Goal: Task Accomplishment & Management: Use online tool/utility

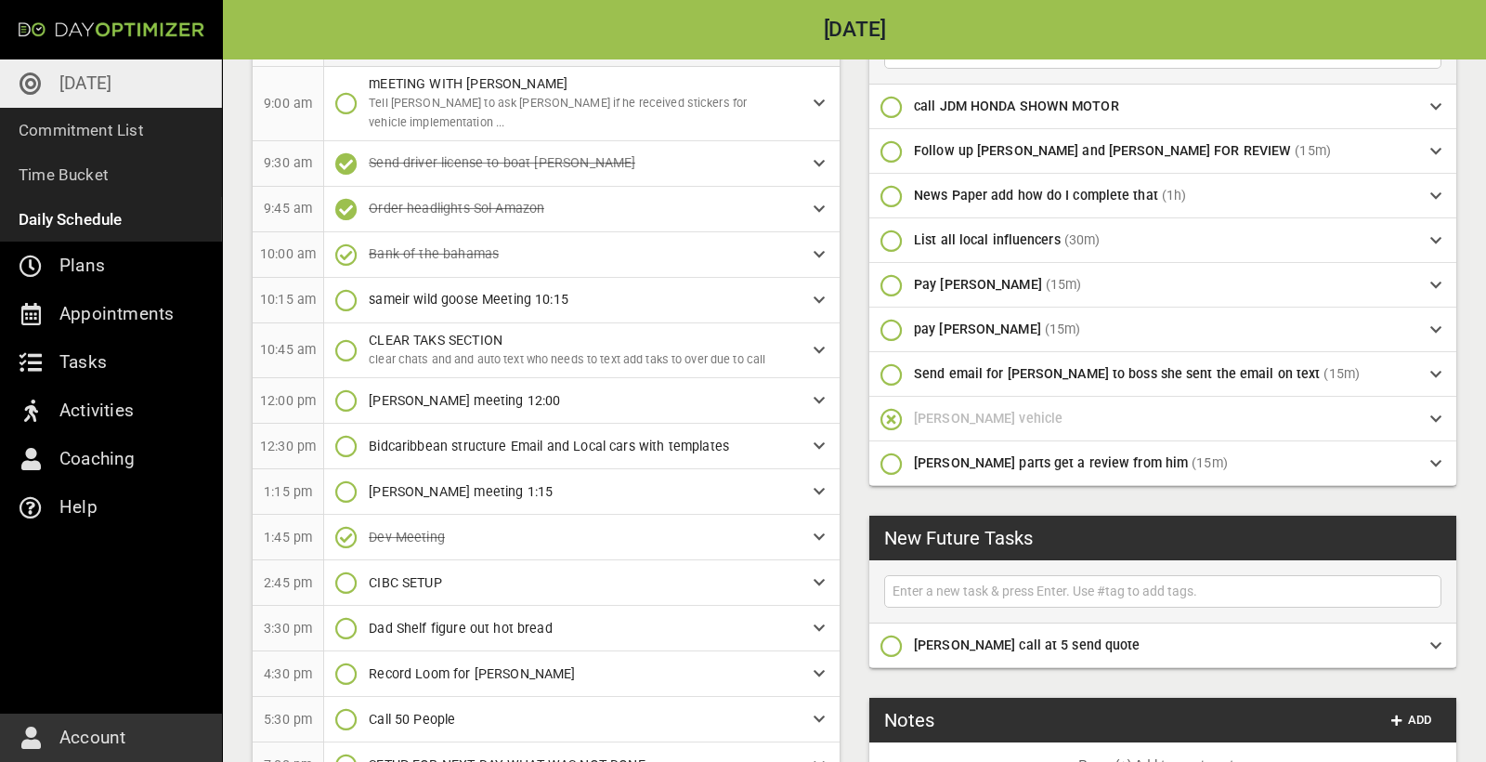
scroll to position [320, 0]
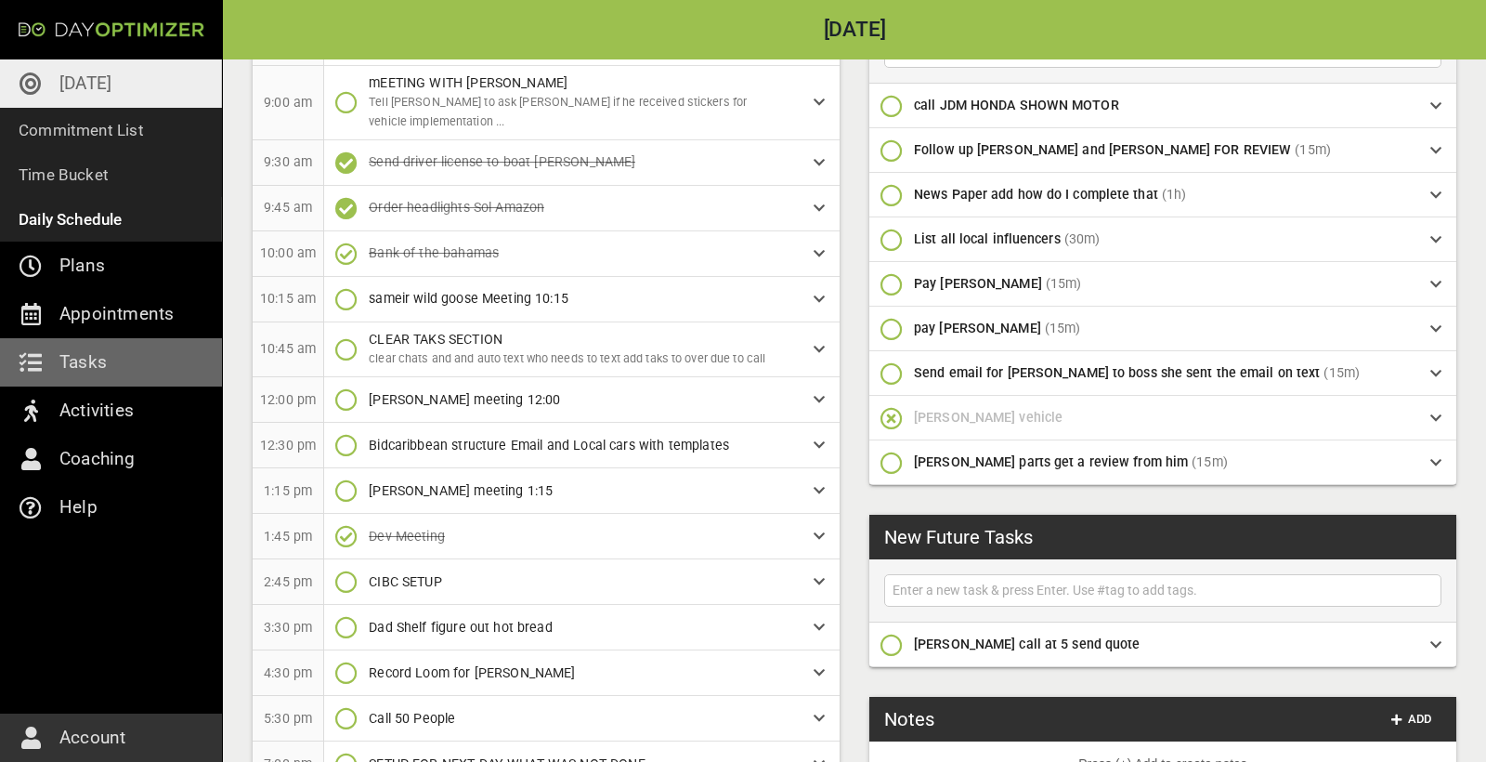
click at [347, 288] on icon "button" at bounding box center [346, 299] width 22 height 22
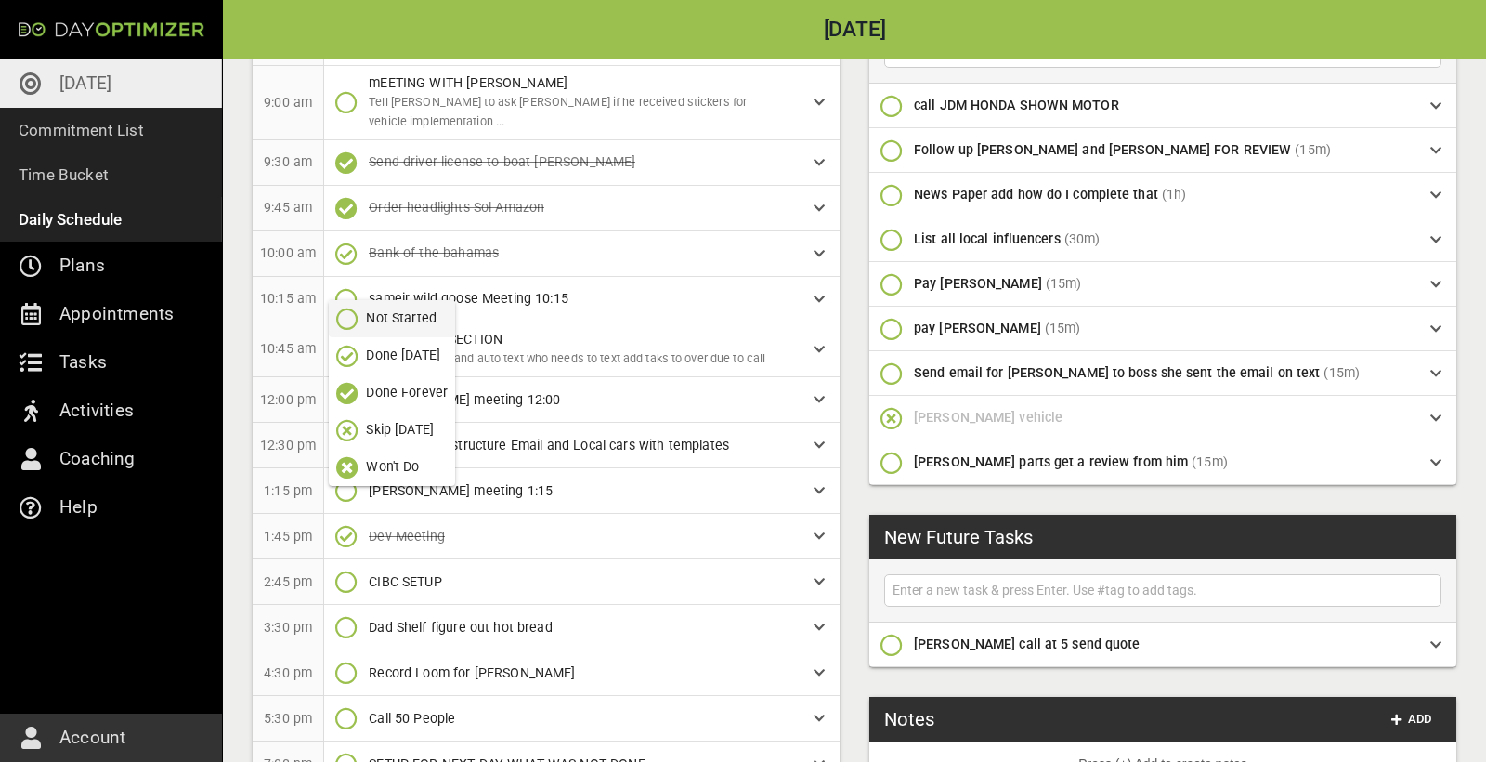
click at [372, 362] on p "Done [DATE]" at bounding box center [403, 356] width 74 height 20
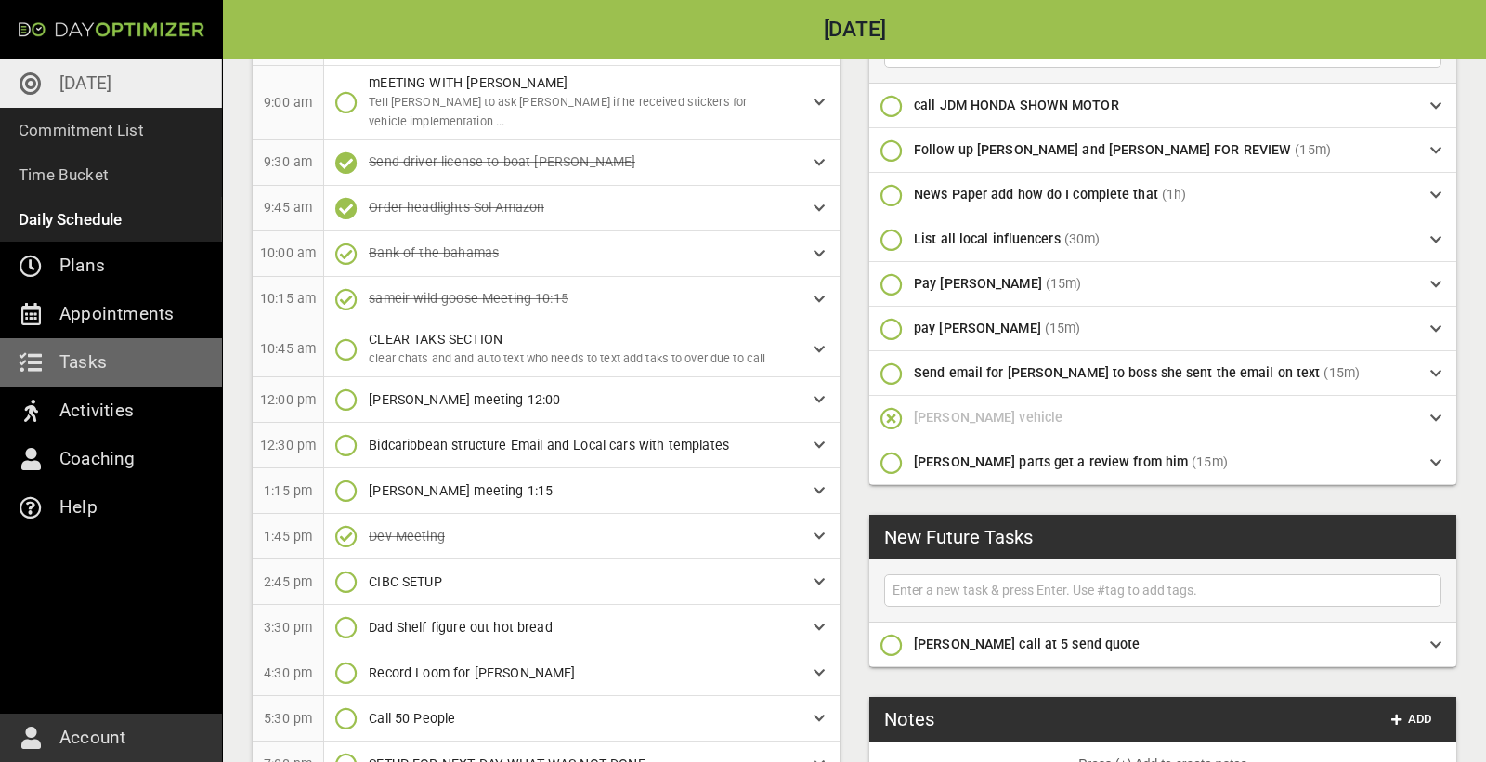
click at [351, 388] on icon "button" at bounding box center [346, 399] width 22 height 22
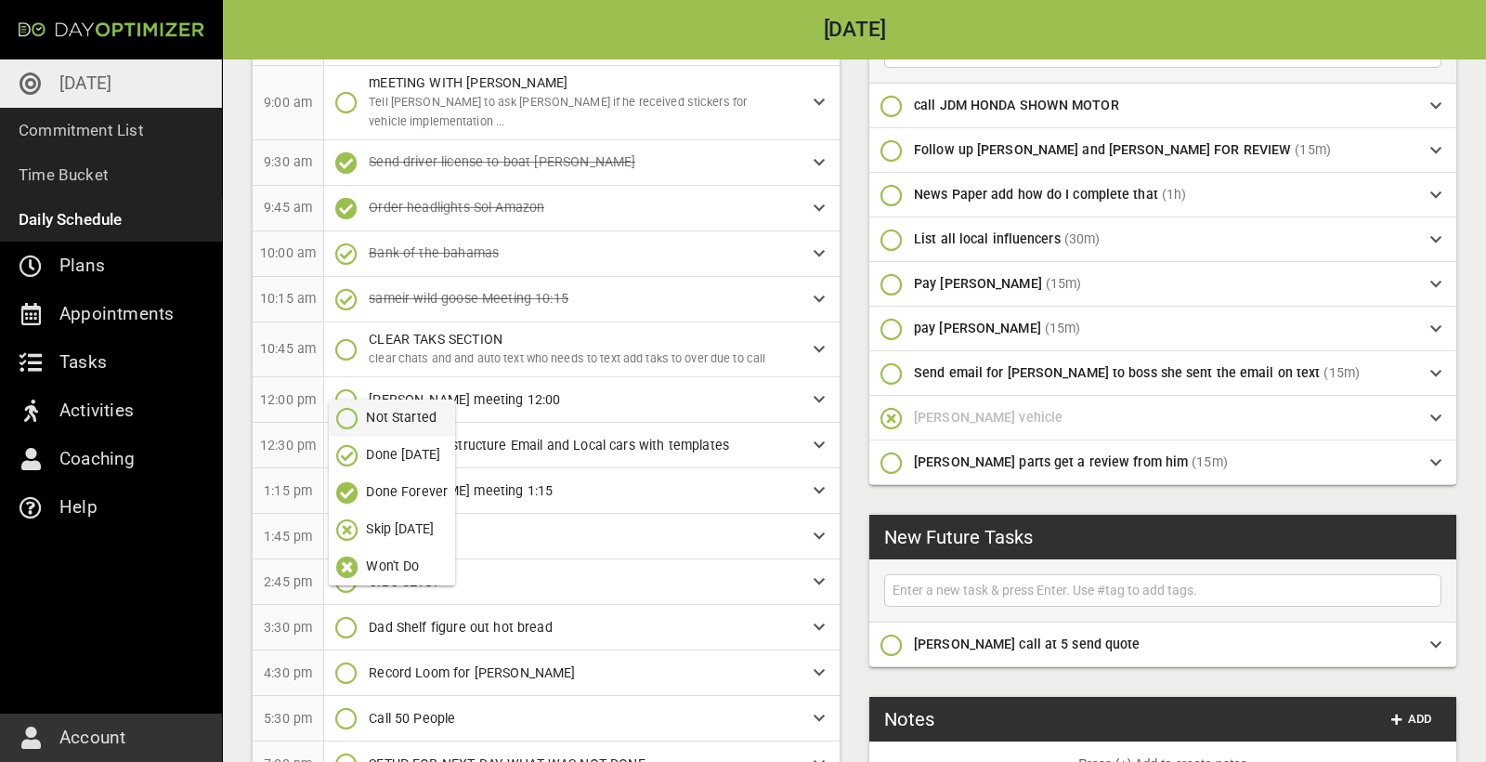
click at [374, 464] on p "Done [DATE]" at bounding box center [403, 455] width 74 height 20
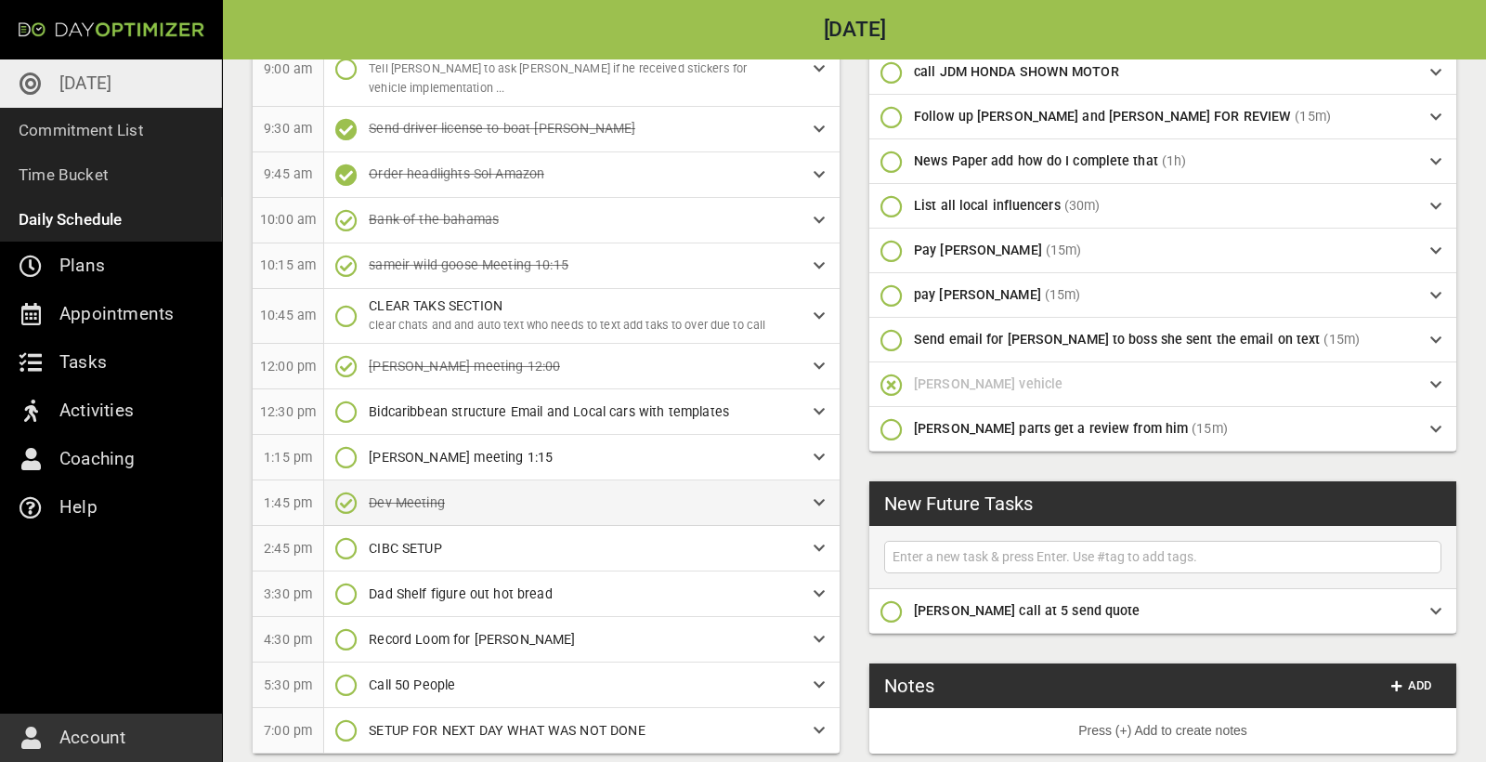
scroll to position [353, 0]
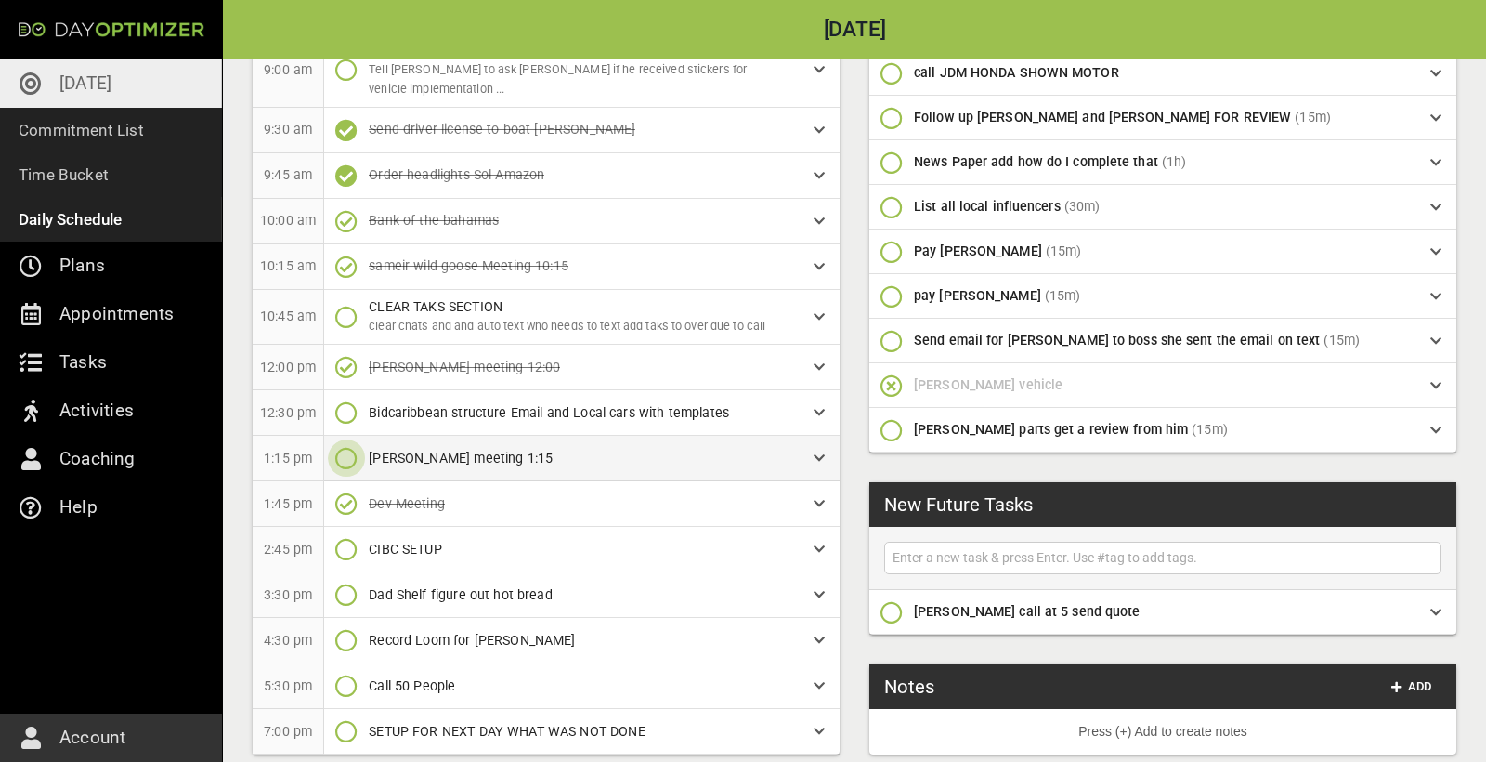
click at [346, 447] on icon "button" at bounding box center [346, 458] width 22 height 22
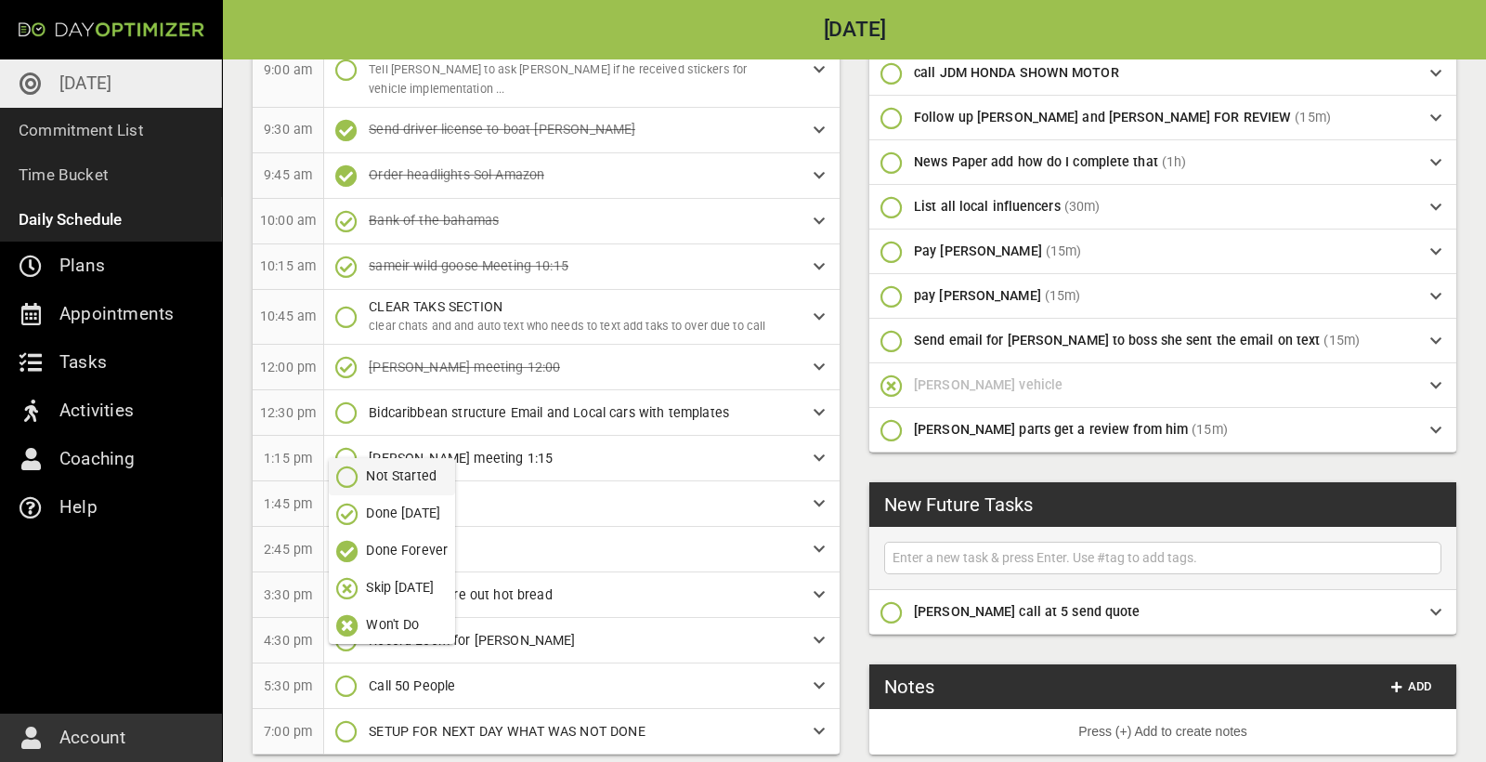
click at [399, 507] on p "Done [DATE]" at bounding box center [403, 513] width 74 height 20
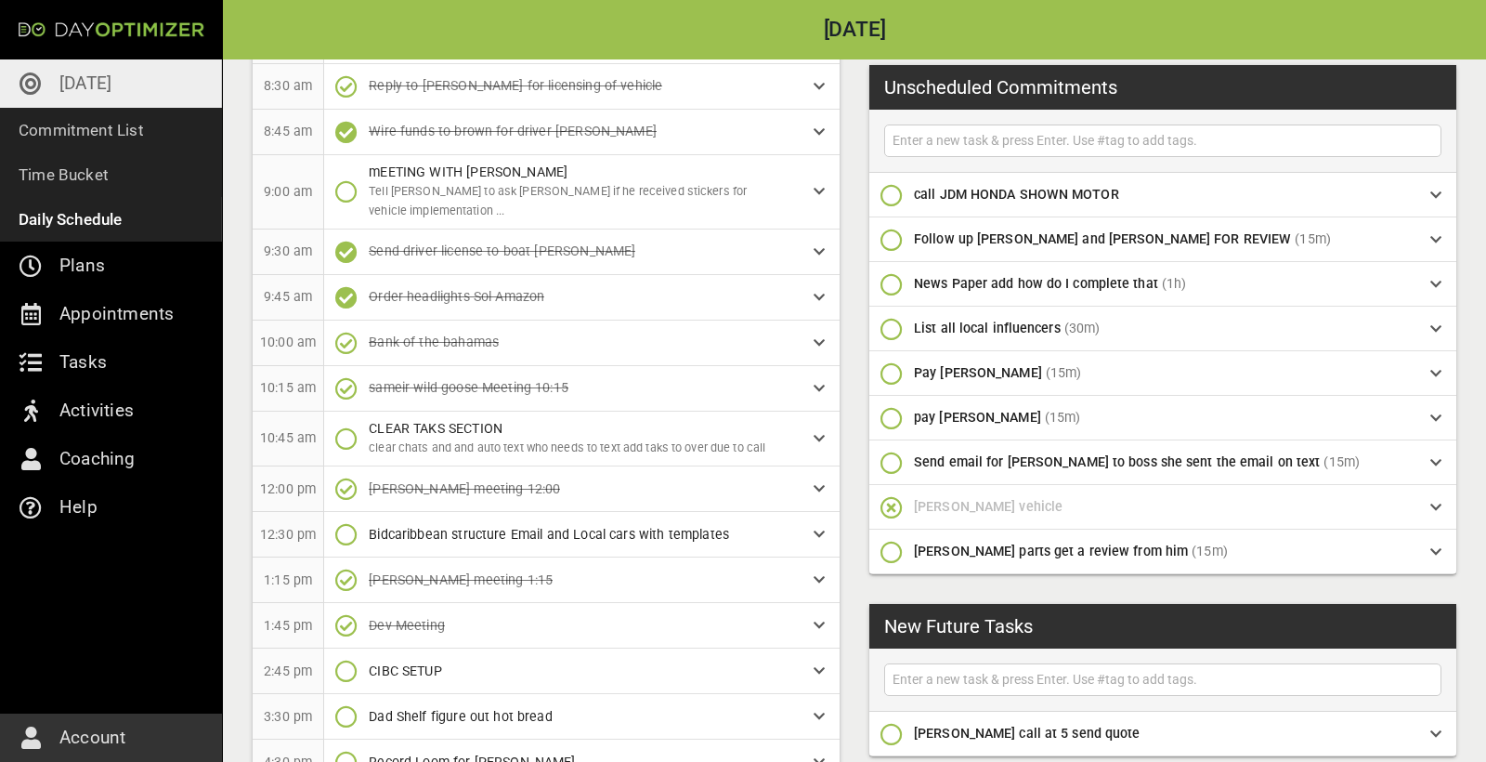
scroll to position [230, 0]
click at [108, 92] on p "[DATE]" at bounding box center [85, 84] width 52 height 30
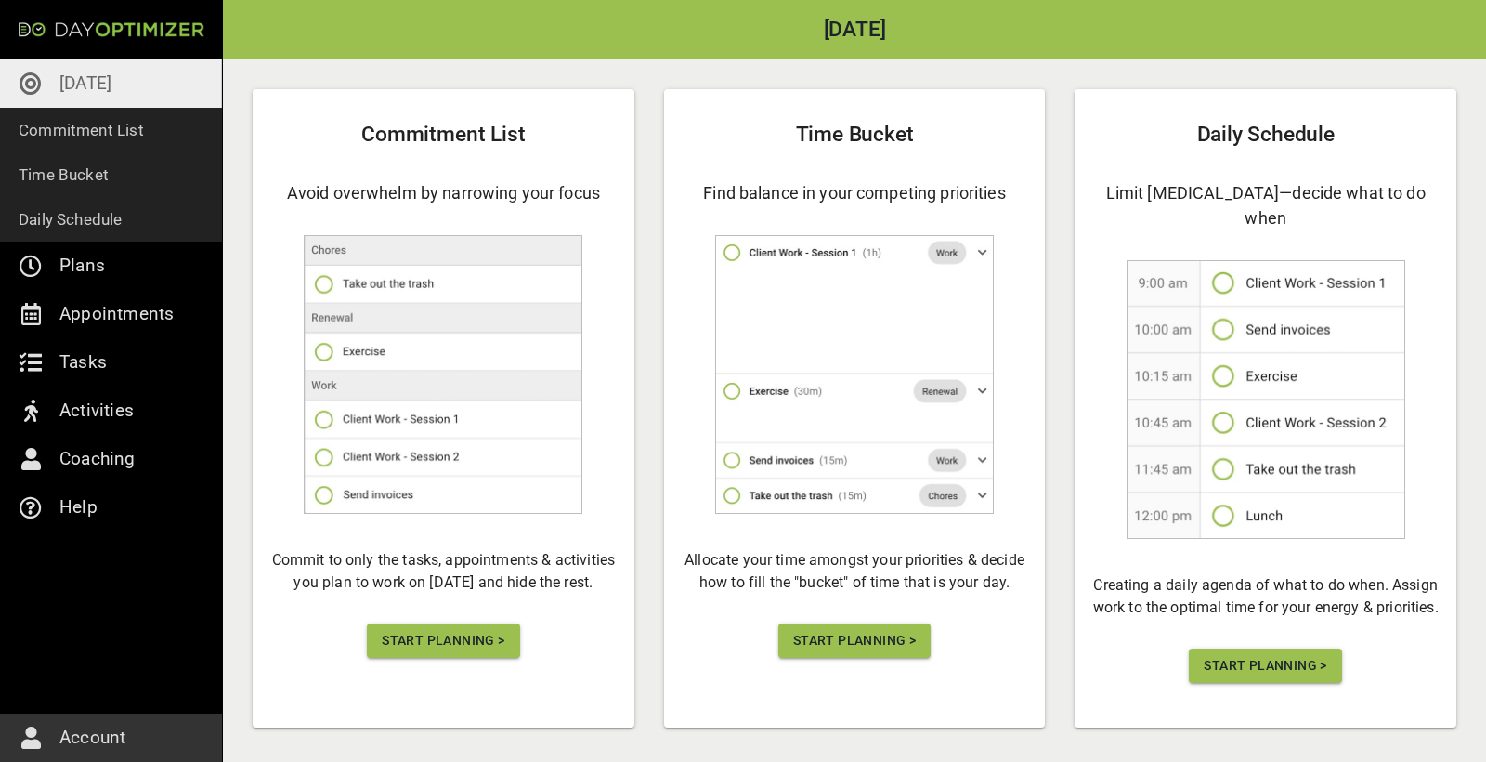
scroll to position [90, 0]
click at [445, 633] on span "Start Planning >" at bounding box center [443, 641] width 123 height 23
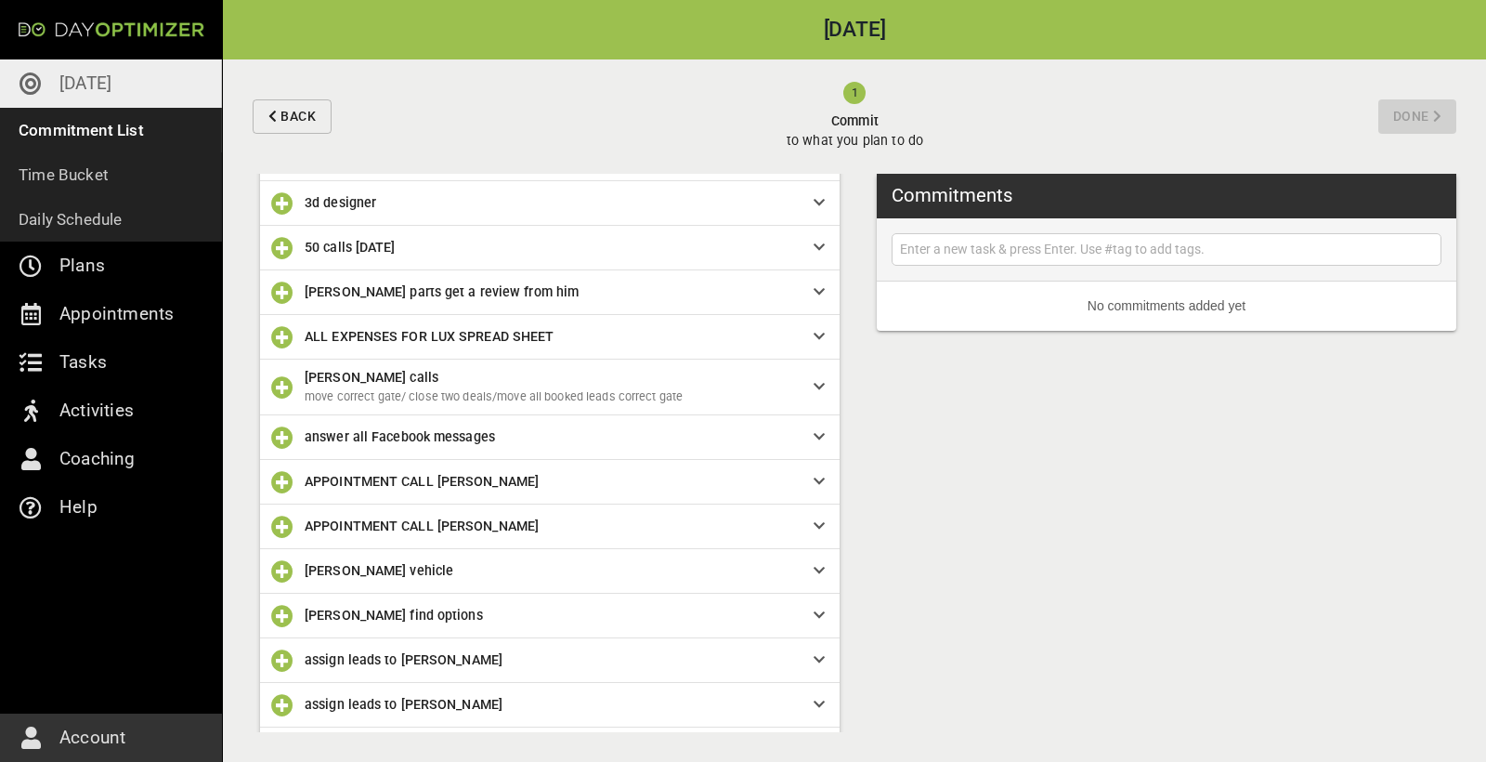
scroll to position [199, 0]
click at [283, 249] on icon "button" at bounding box center [282, 246] width 22 height 22
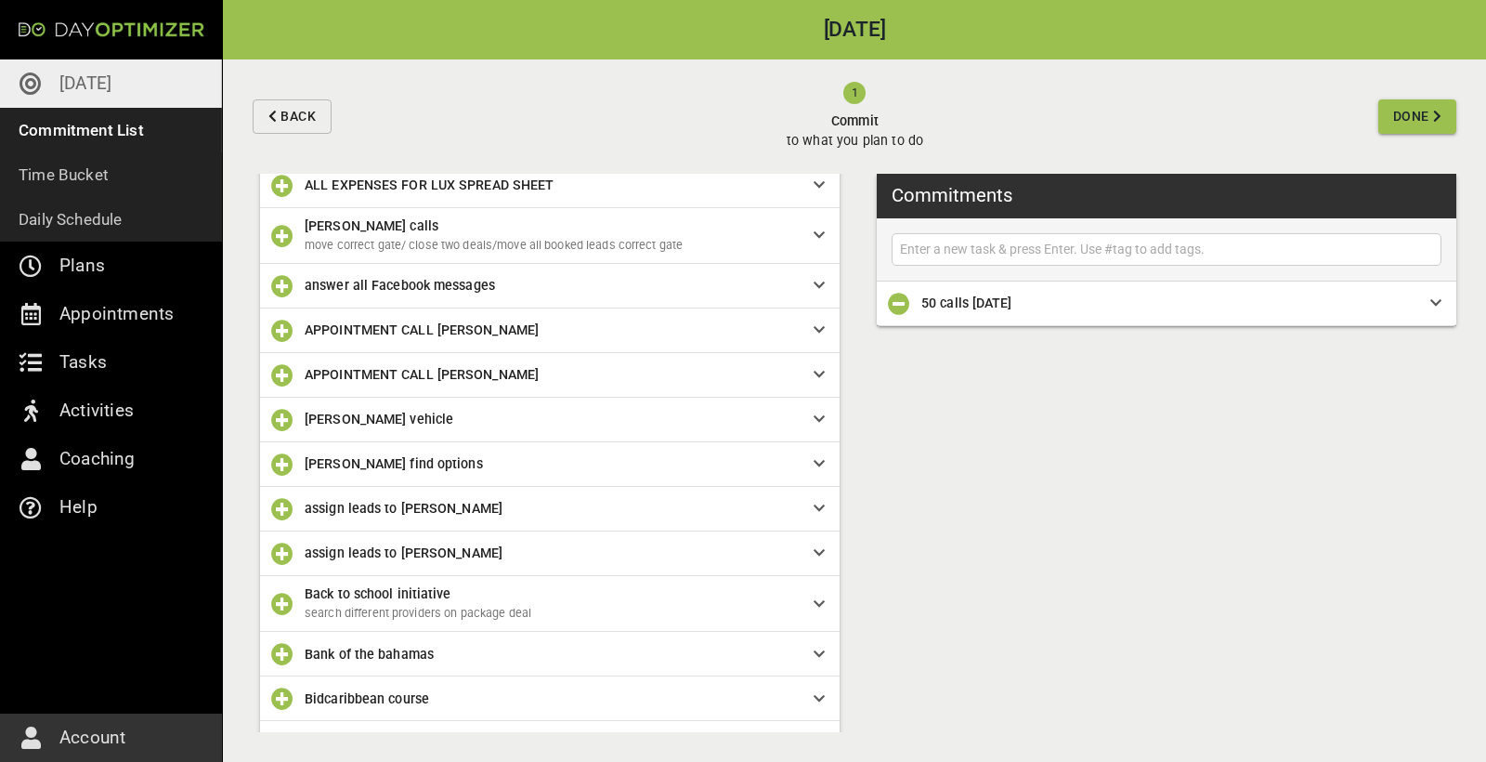
scroll to position [323, 0]
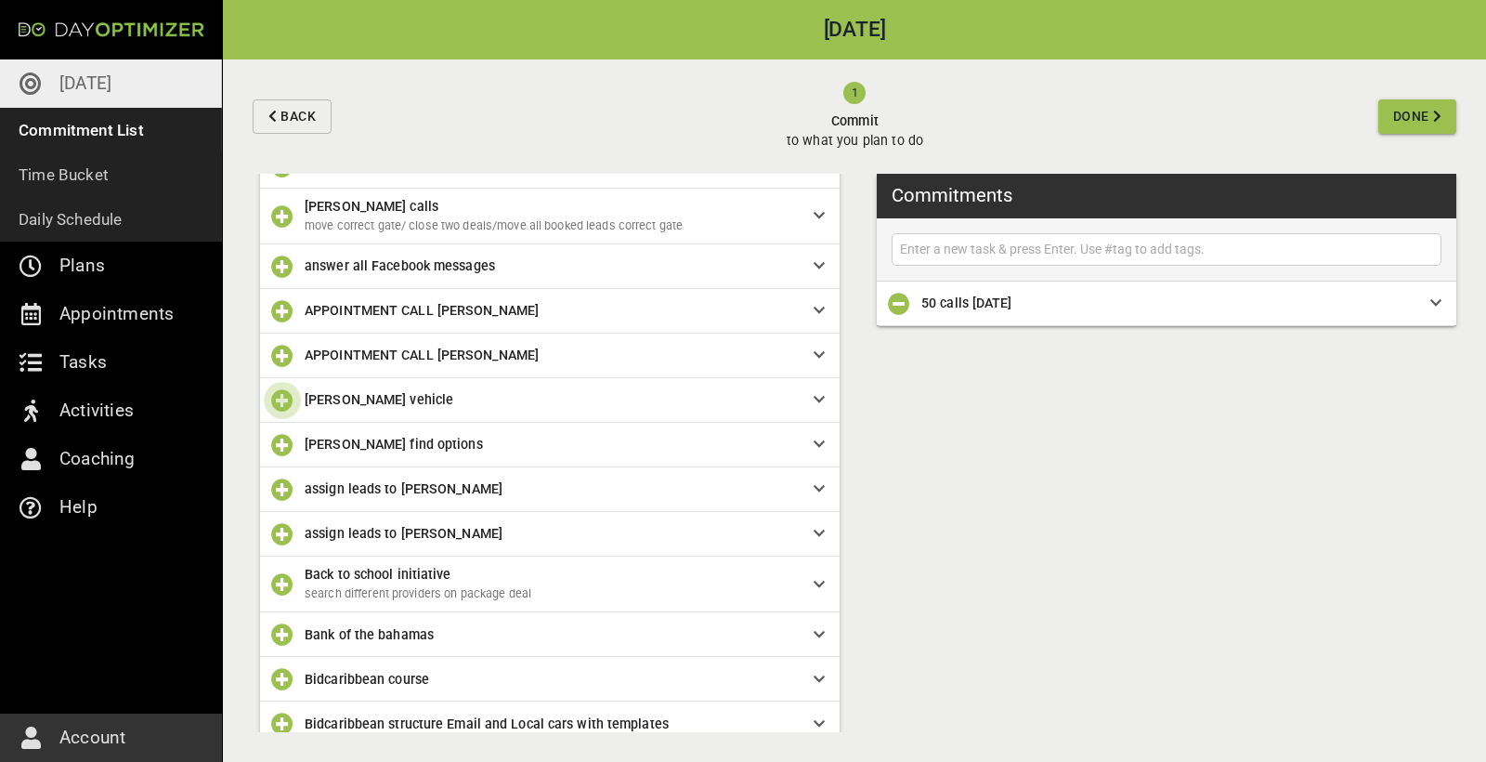
click at [280, 398] on icon "button" at bounding box center [282, 400] width 22 height 22
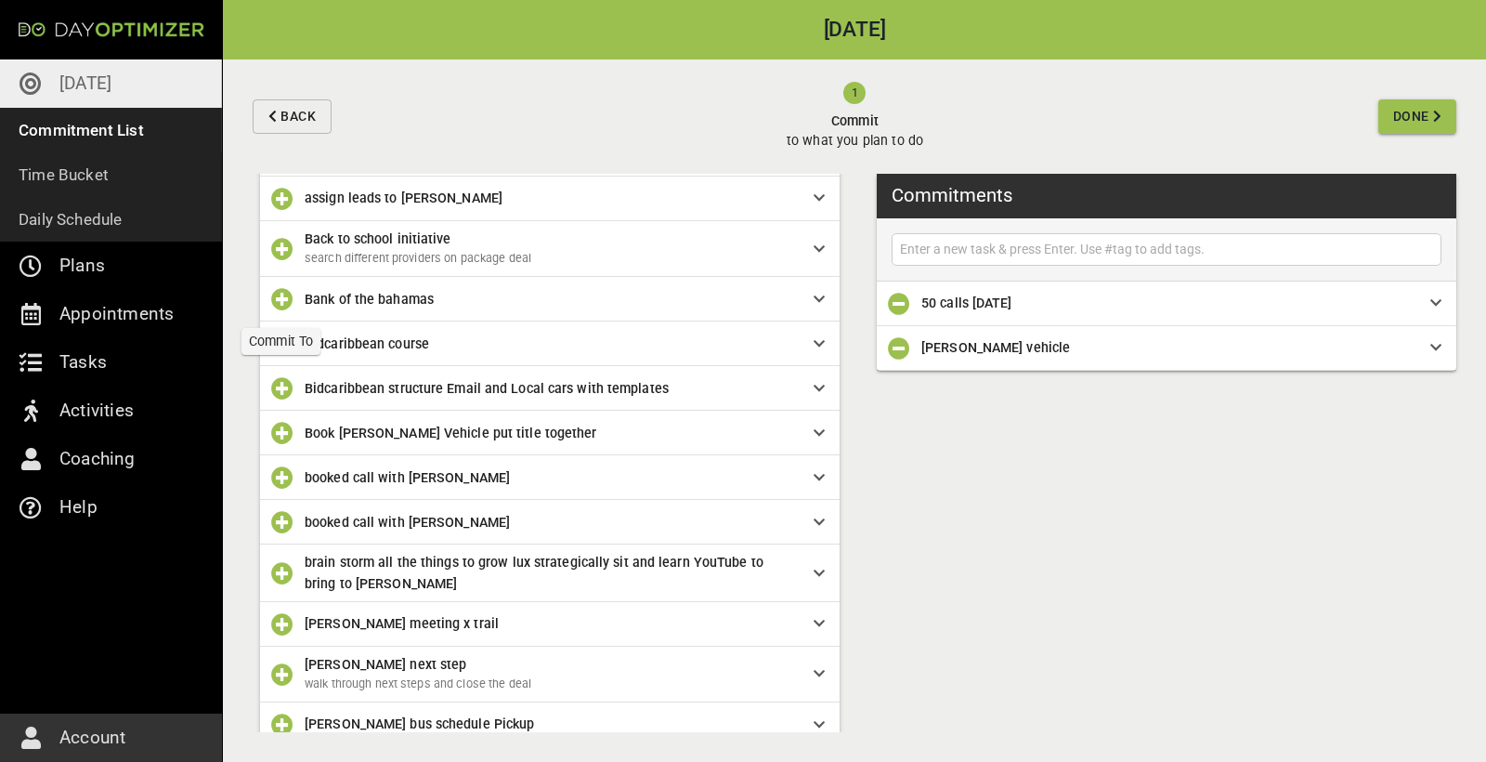
scroll to position [614, 0]
click at [285, 344] on icon "button" at bounding box center [282, 344] width 22 height 22
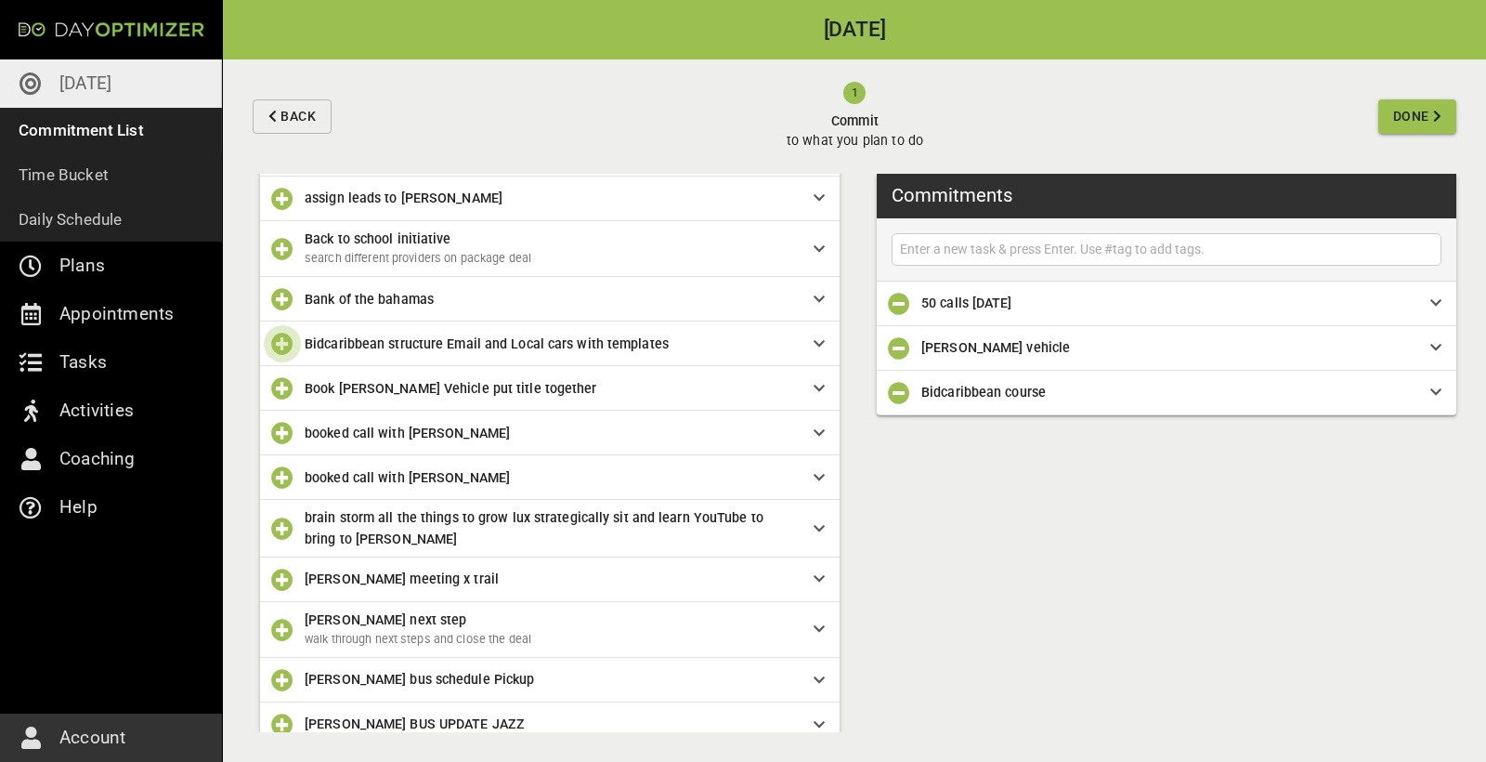
click at [284, 340] on icon "button" at bounding box center [282, 344] width 22 height 22
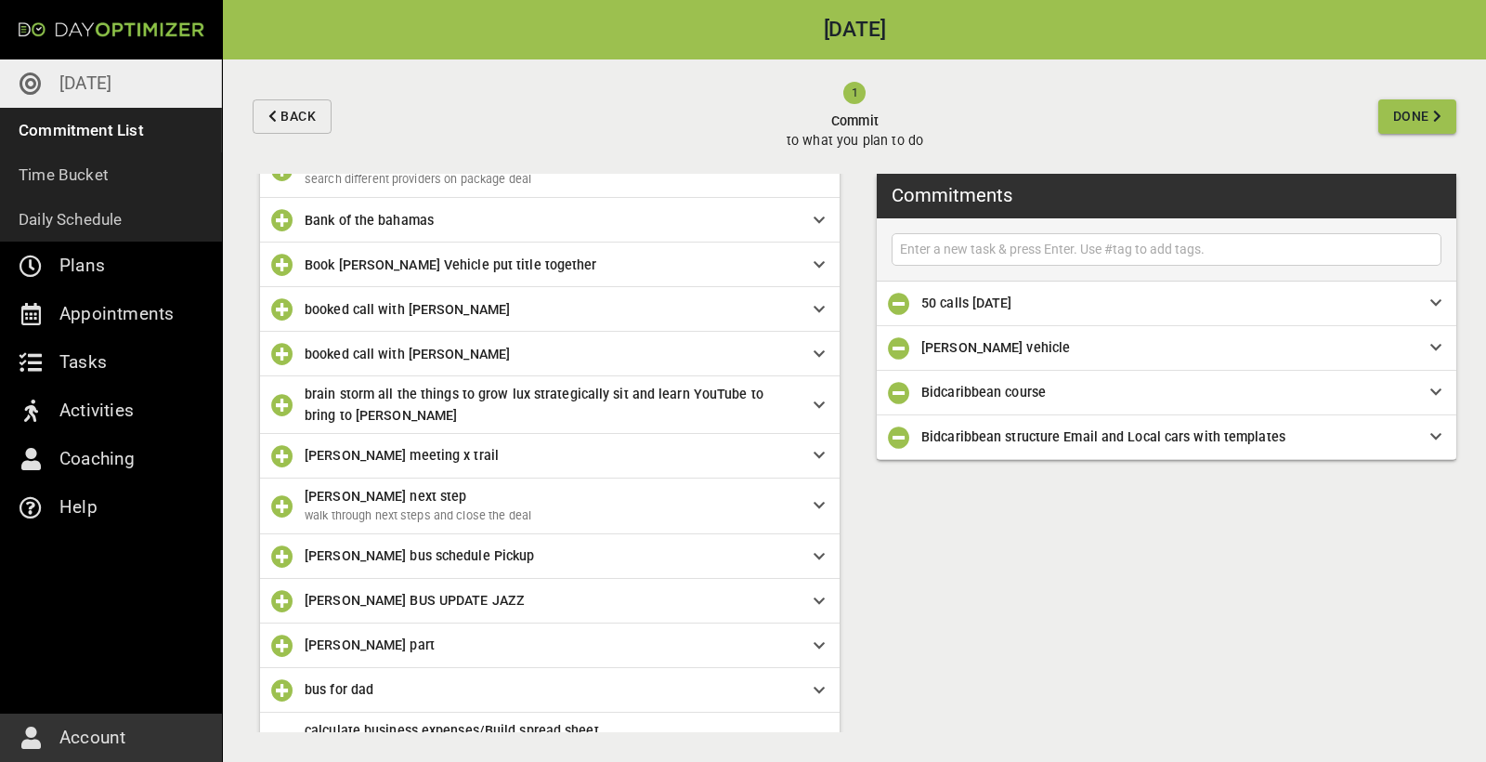
scroll to position [689, 0]
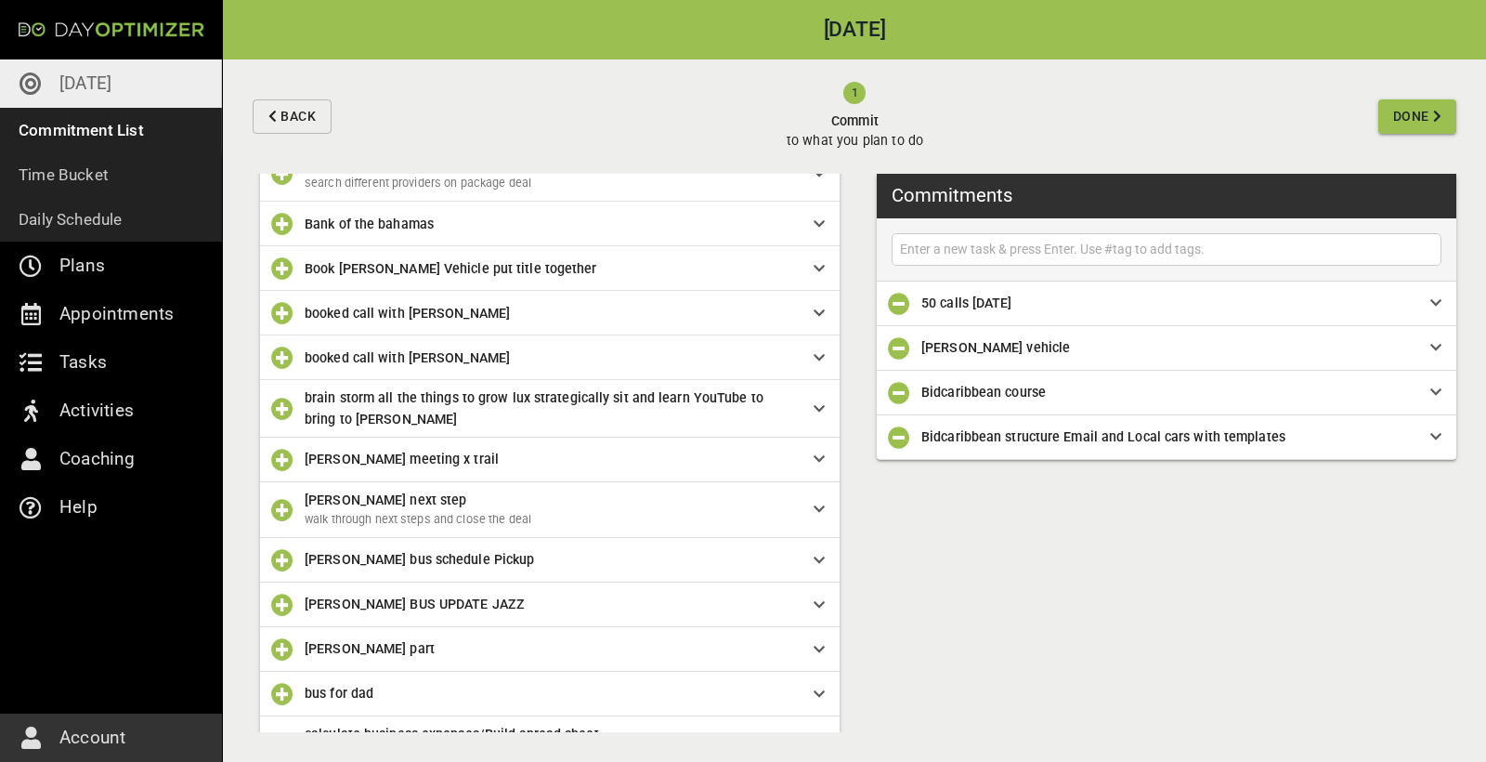
click at [991, 252] on input "text" at bounding box center [1166, 249] width 541 height 23
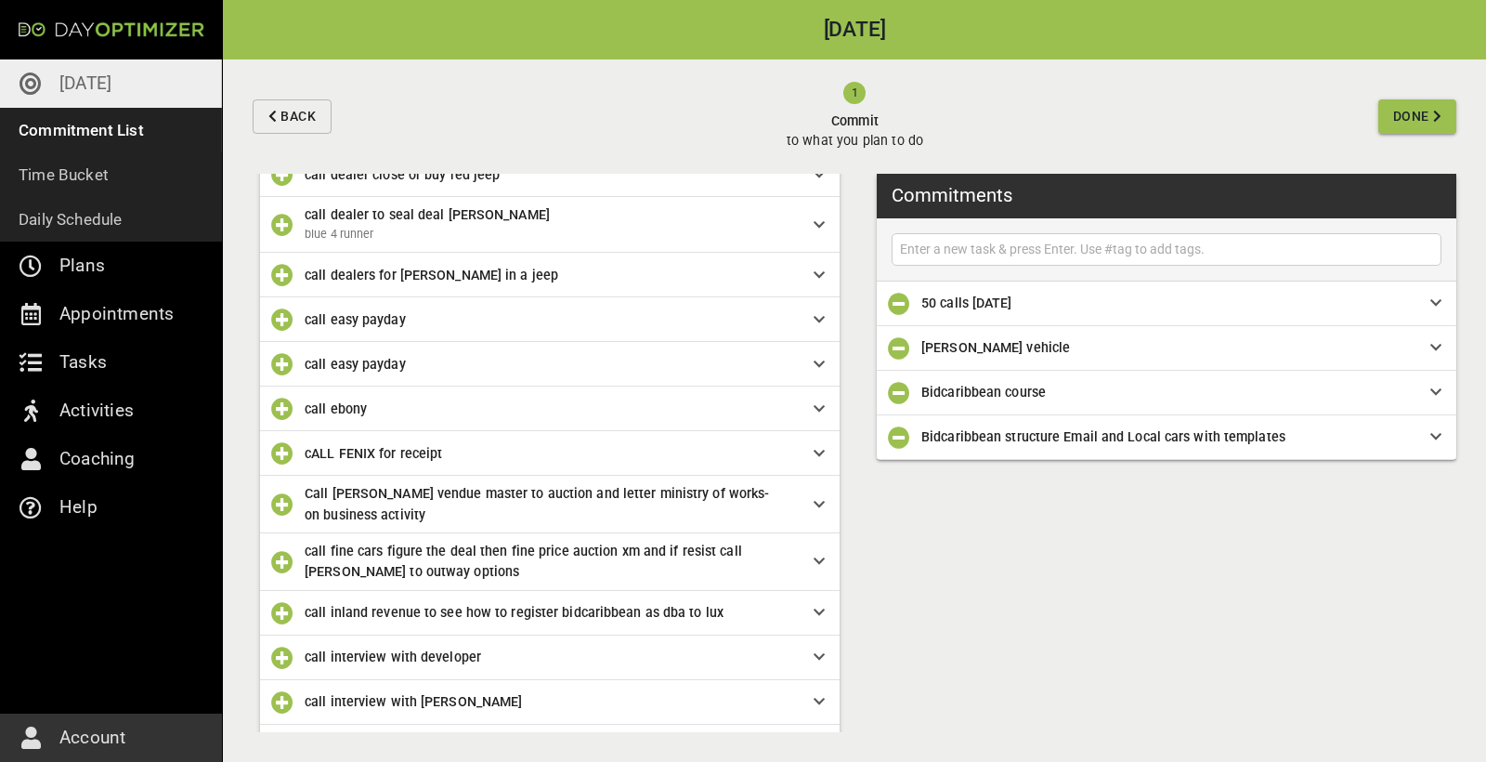
scroll to position [2379, 0]
click at [955, 245] on input "text" at bounding box center [1166, 249] width 541 height 23
type input "email easy payday"
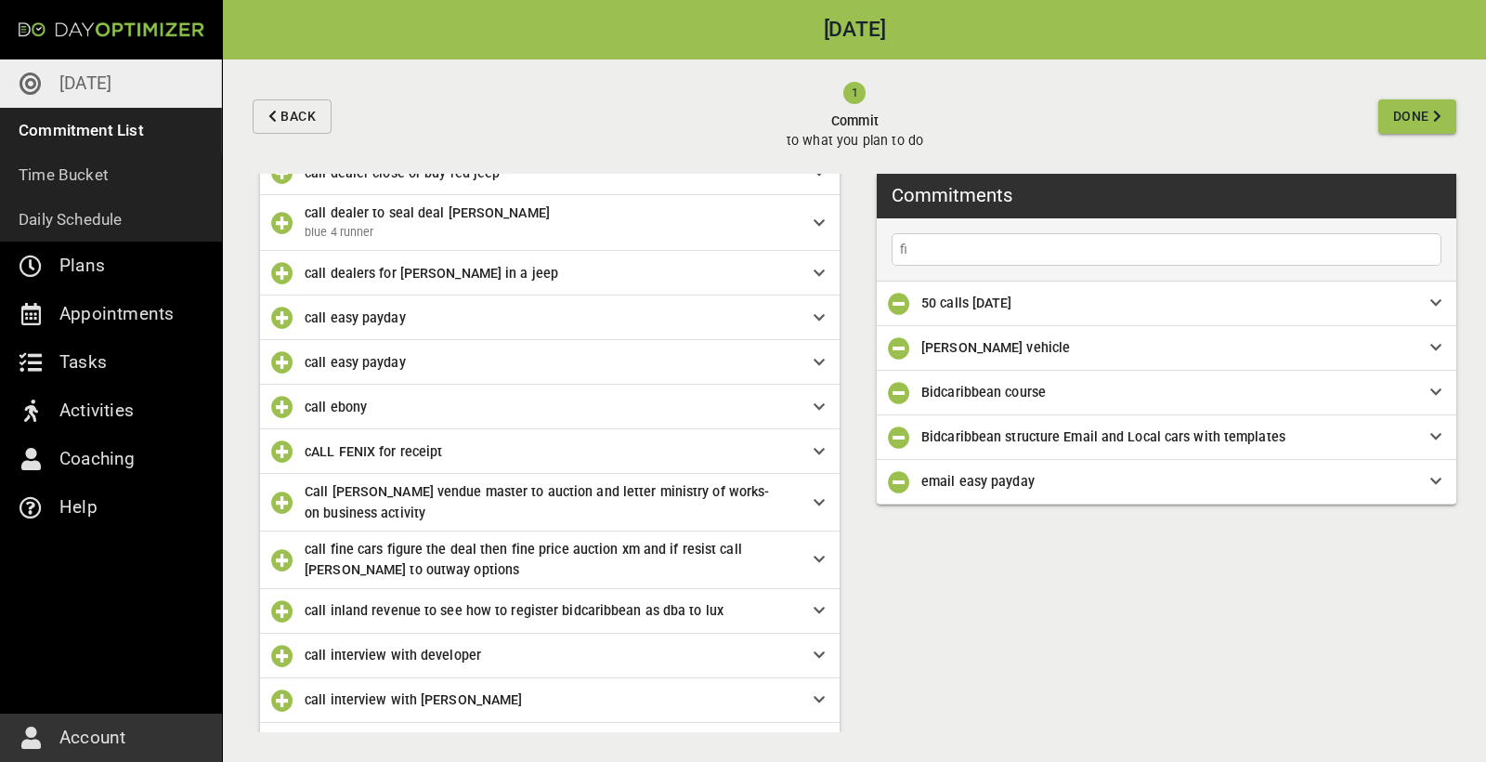
type input "f"
type input "follow up with JDM SHOWN"
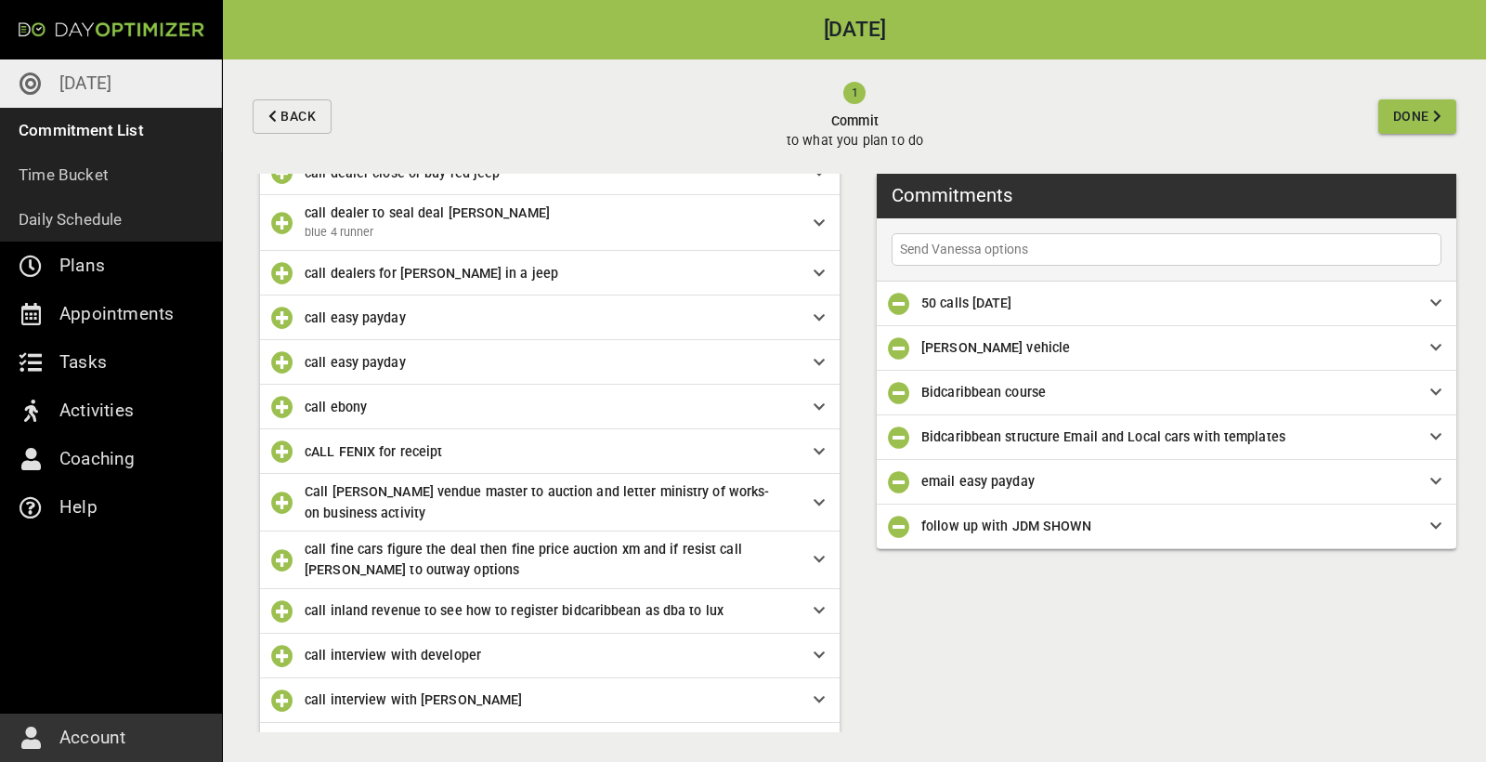
type input "Send Vanessa options"
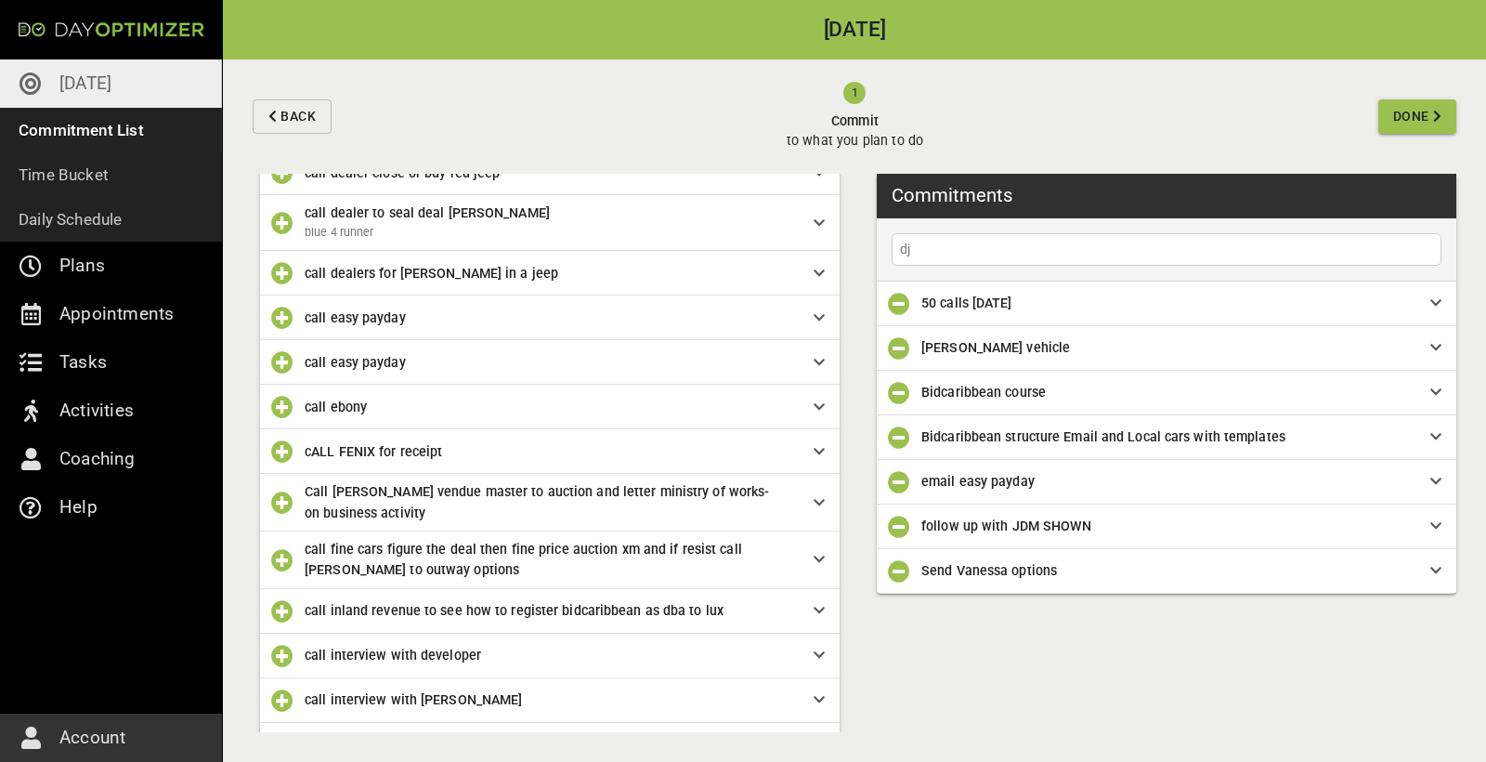
type input "d"
type input "hAPPY BIRTHDAY STEPH"
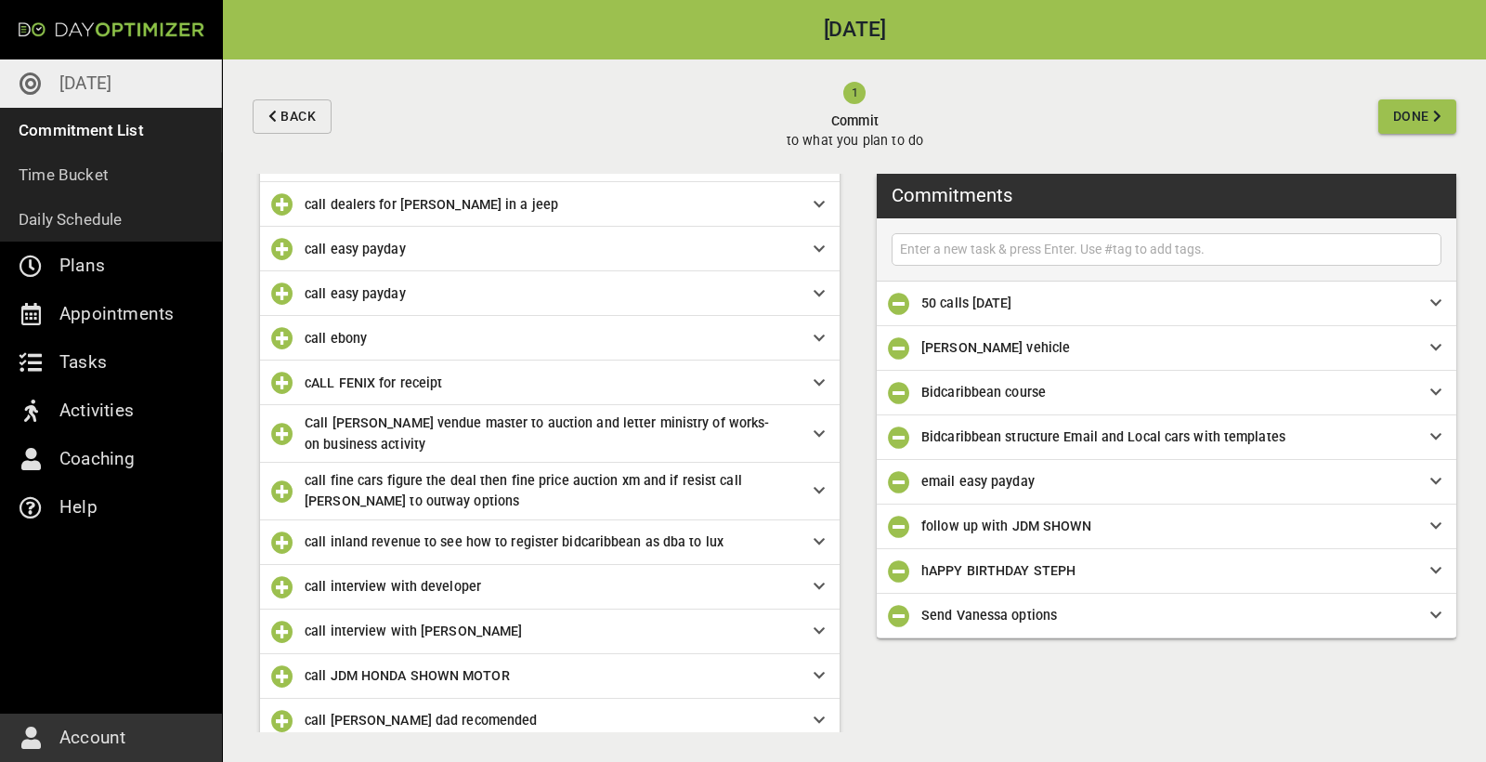
scroll to position [2453, 0]
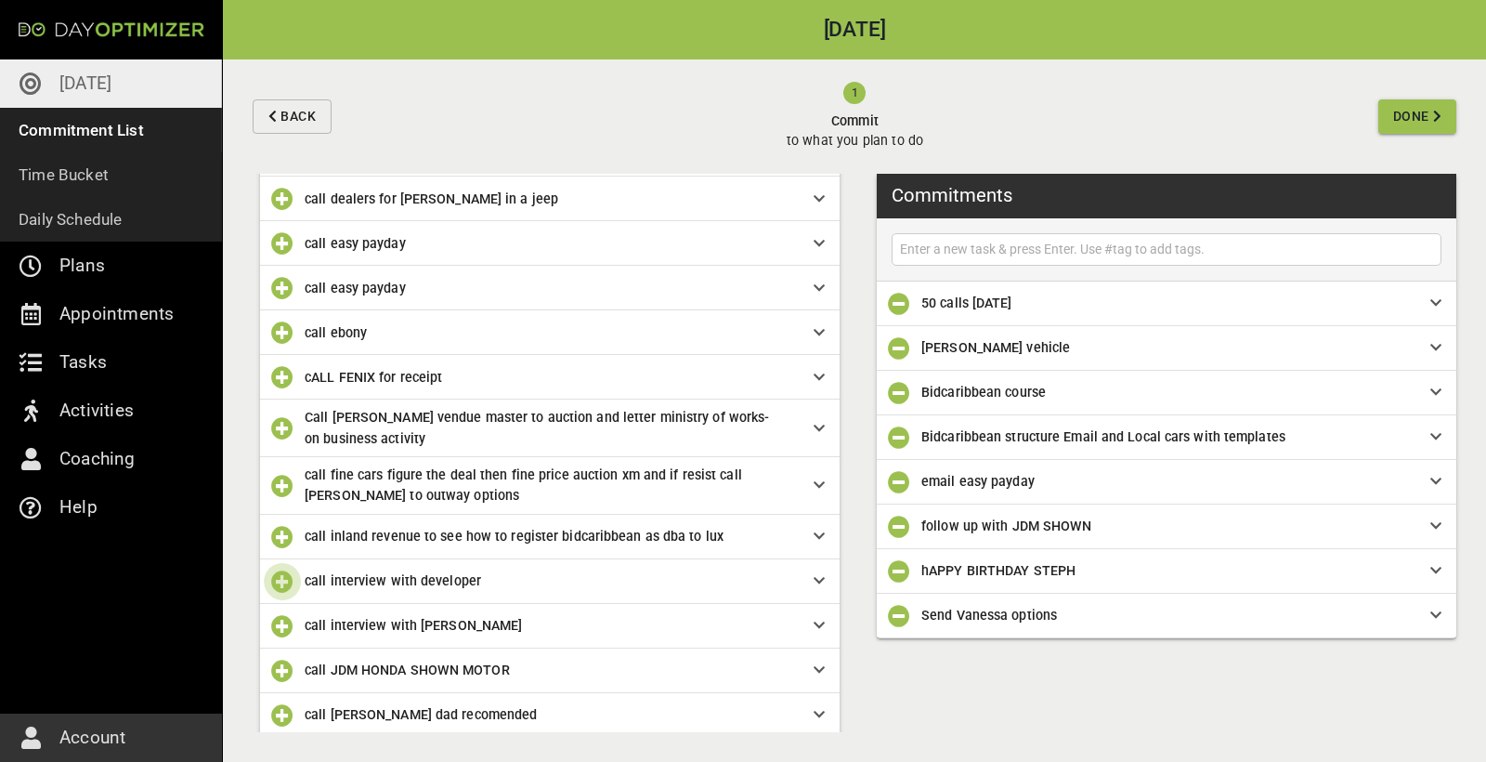
click at [282, 570] on icon "button" at bounding box center [282, 581] width 22 height 22
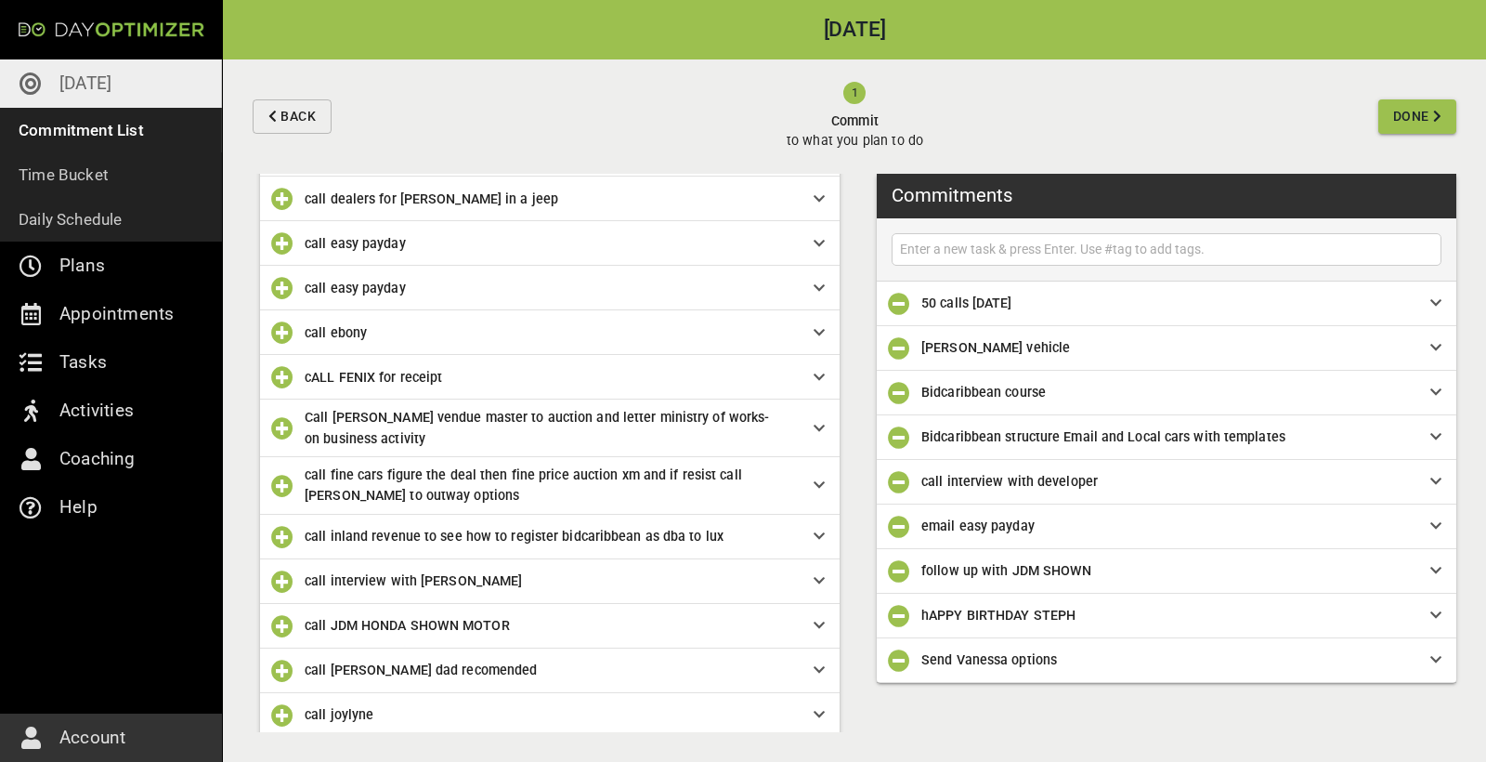
click at [1008, 241] on input "text" at bounding box center [1166, 249] width 541 height 23
type input "EMAIL TEMPLATE FOR DEVS"
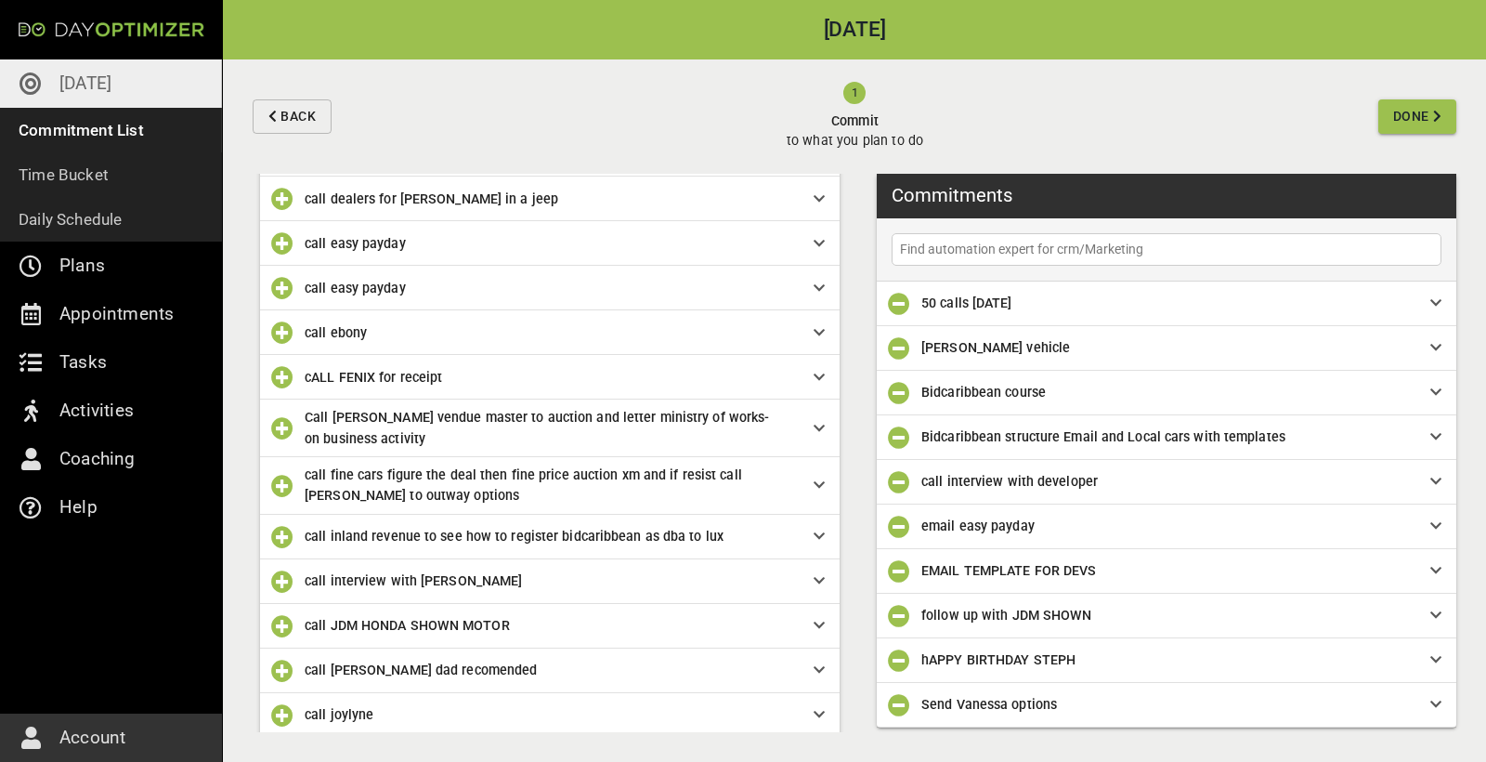
type input "Find automation expert for crm/Marketing"
click at [1013, 251] on input "text" at bounding box center [1166, 249] width 541 height 23
type input "[PERSON_NAME]"
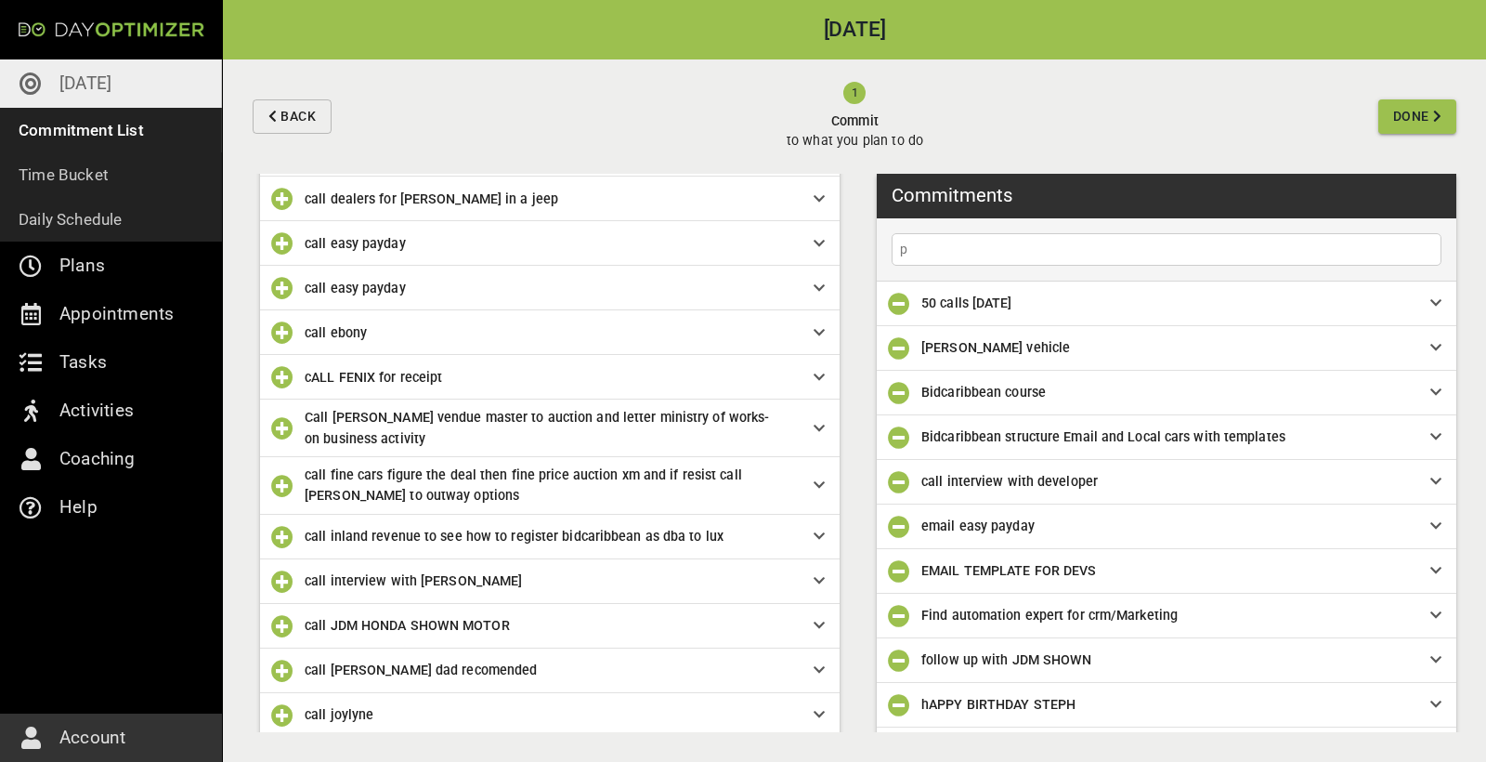
scroll to position [39, 0]
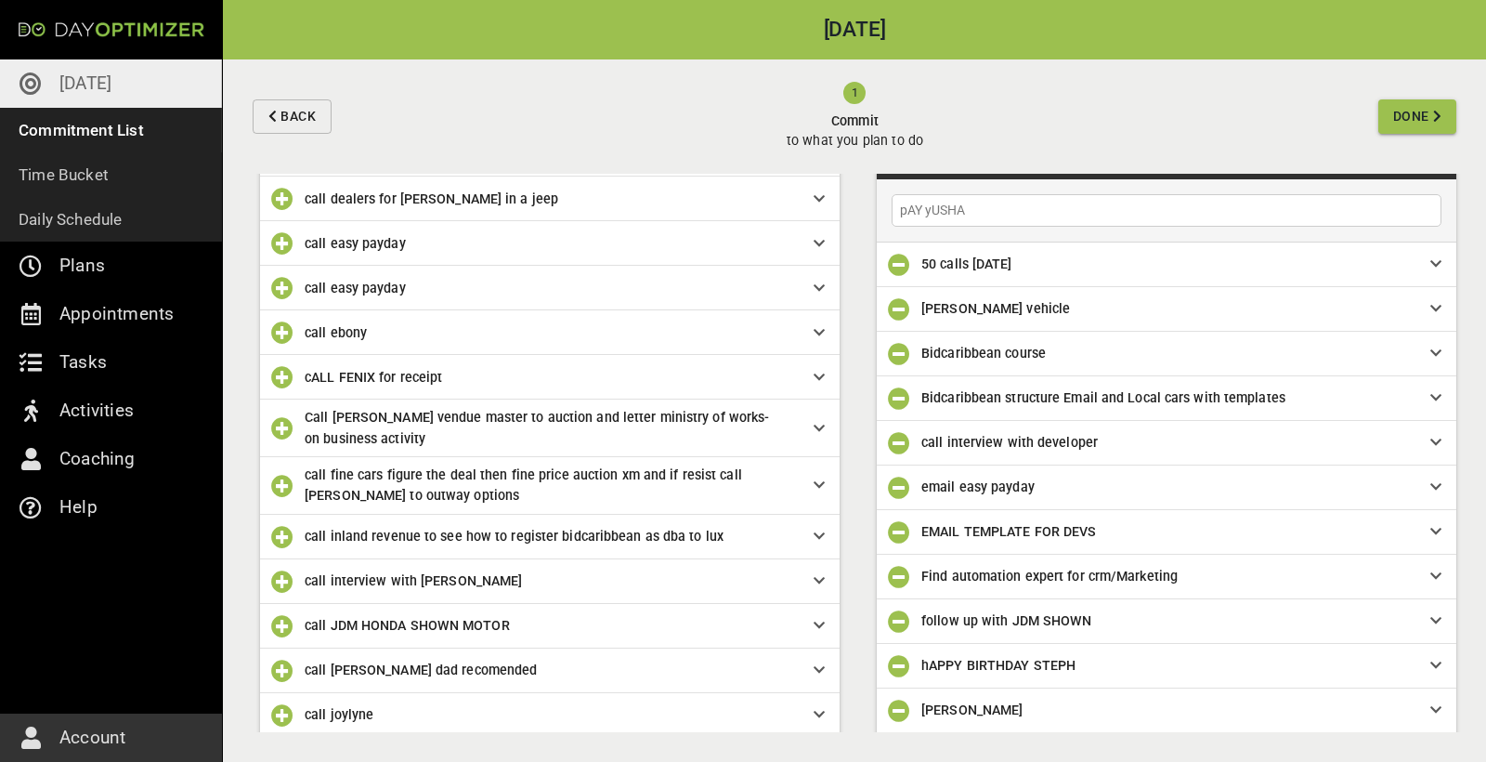
type input "pAY yUSHA"
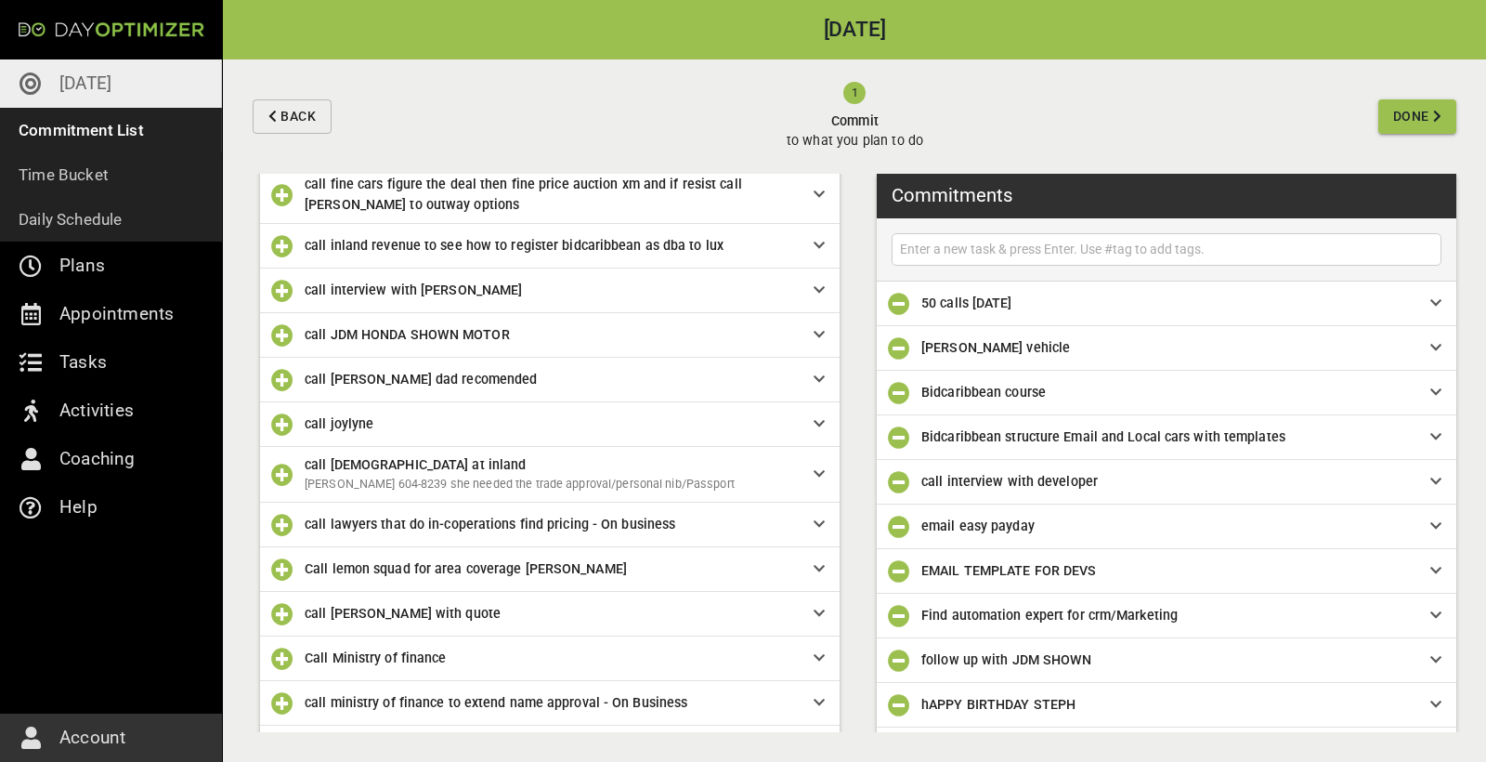
scroll to position [0, 0]
click at [951, 238] on input "text" at bounding box center [1166, 249] width 541 height 23
type input "Follow up with 50 task and mark date"
type input "Pay Heather vehicle"
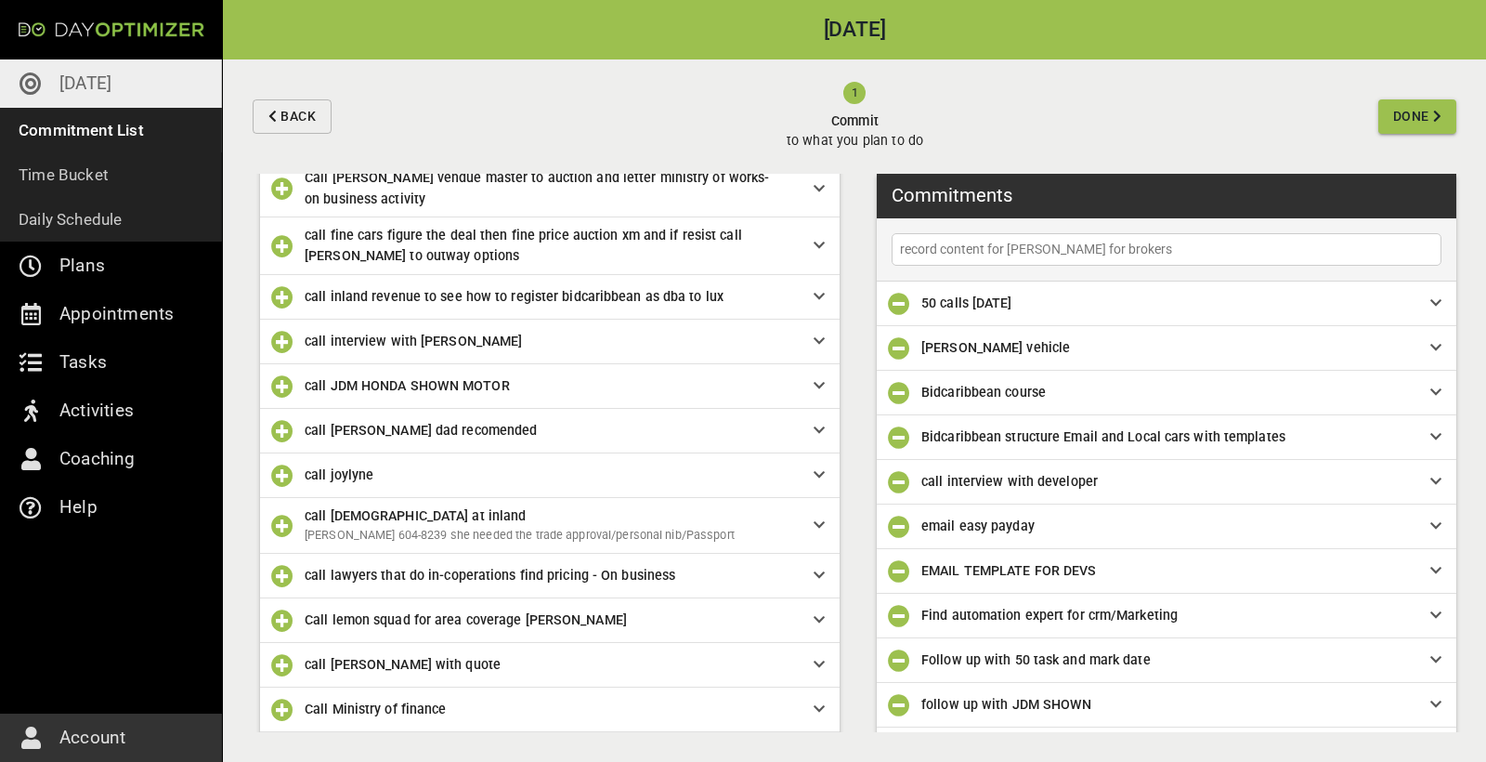
type input "record content for [PERSON_NAME] for brokers"
click at [986, 255] on input "text" at bounding box center [1166, 249] width 541 height 23
click at [972, 246] on input "text" at bounding box center [1166, 249] width 541 height 23
type input "setup task for next day"
type input "meeting with [PERSON_NAME]"
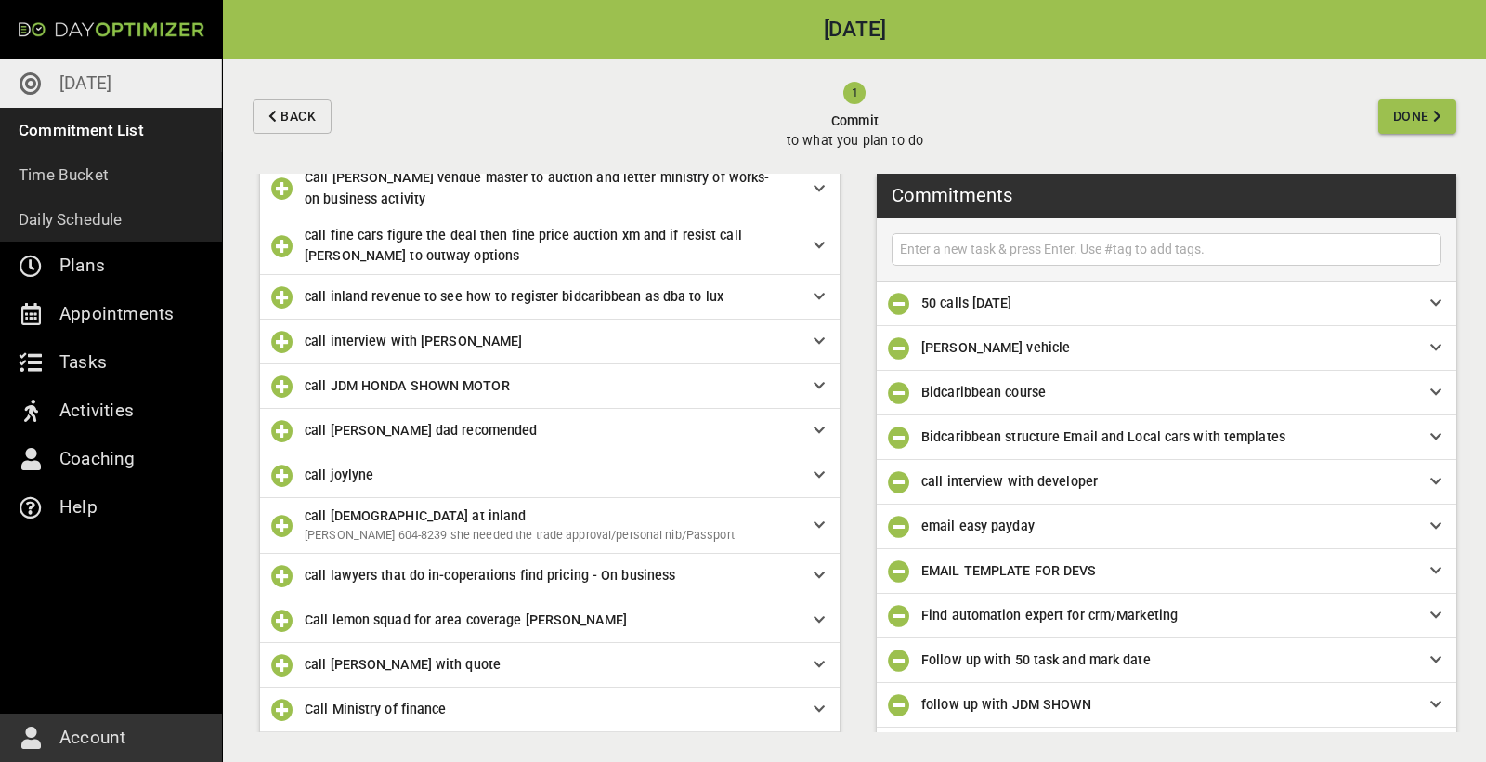
scroll to position [84, 0]
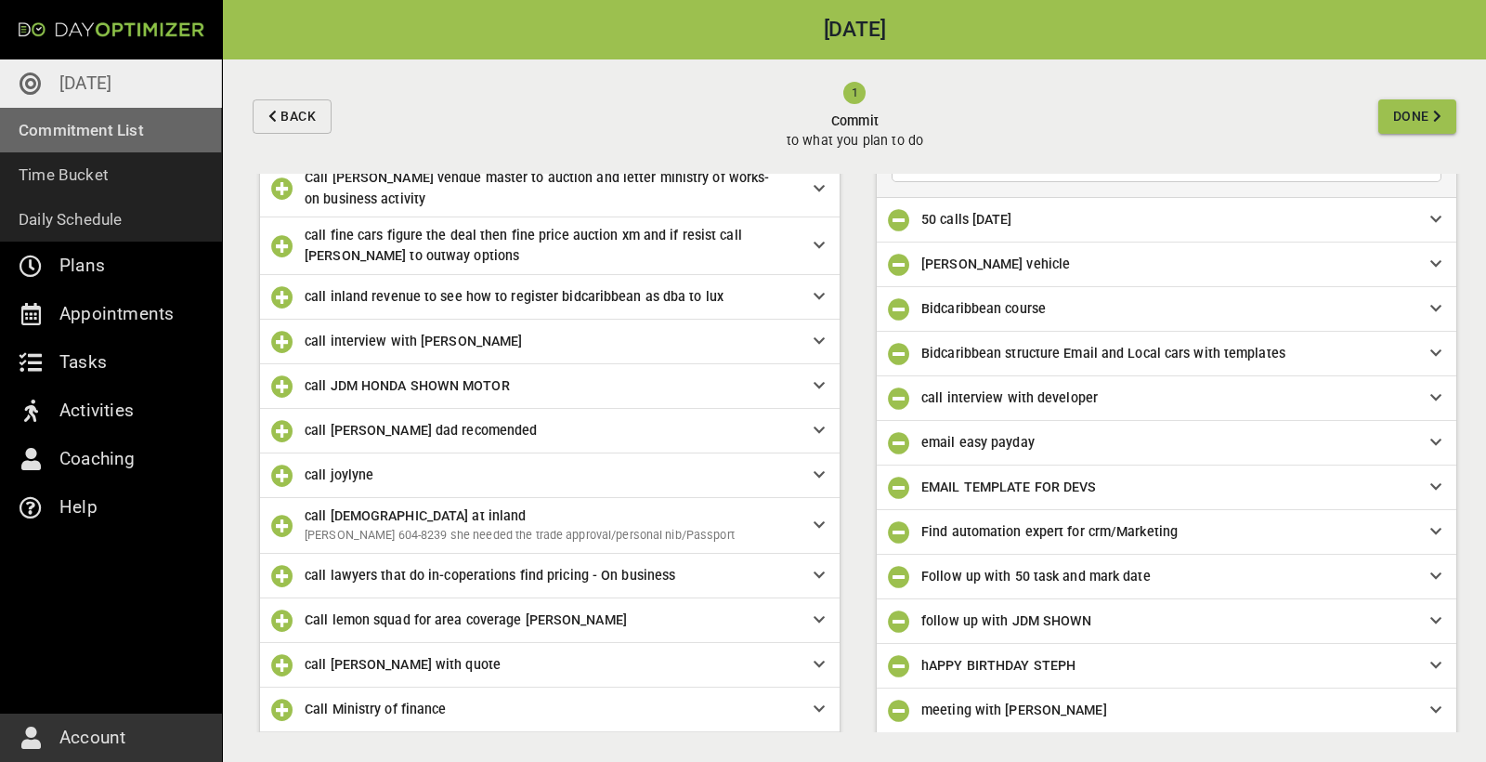
click at [120, 137] on p "Commitment List" at bounding box center [81, 130] width 125 height 26
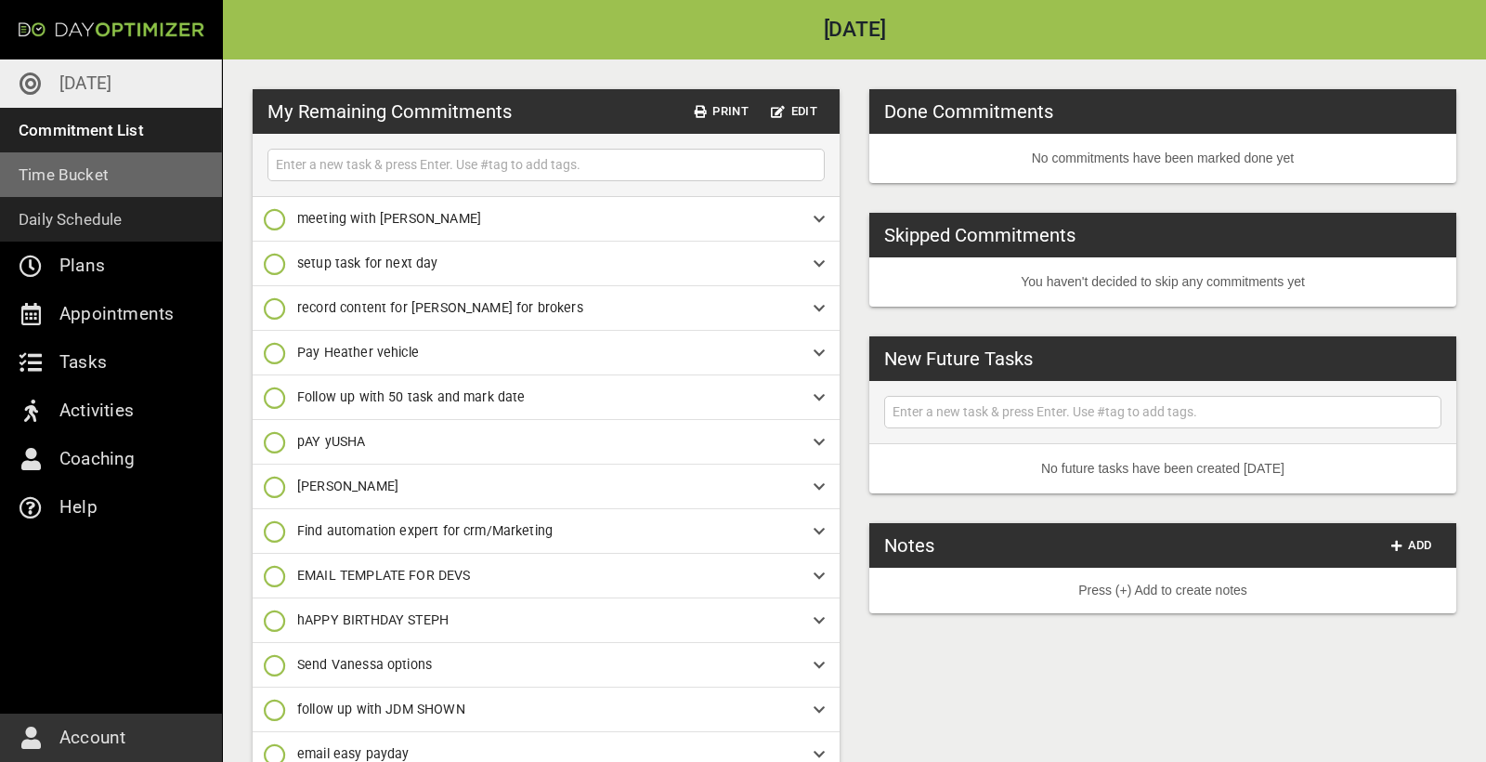
click at [88, 180] on p "Time Bucket" at bounding box center [64, 175] width 90 height 26
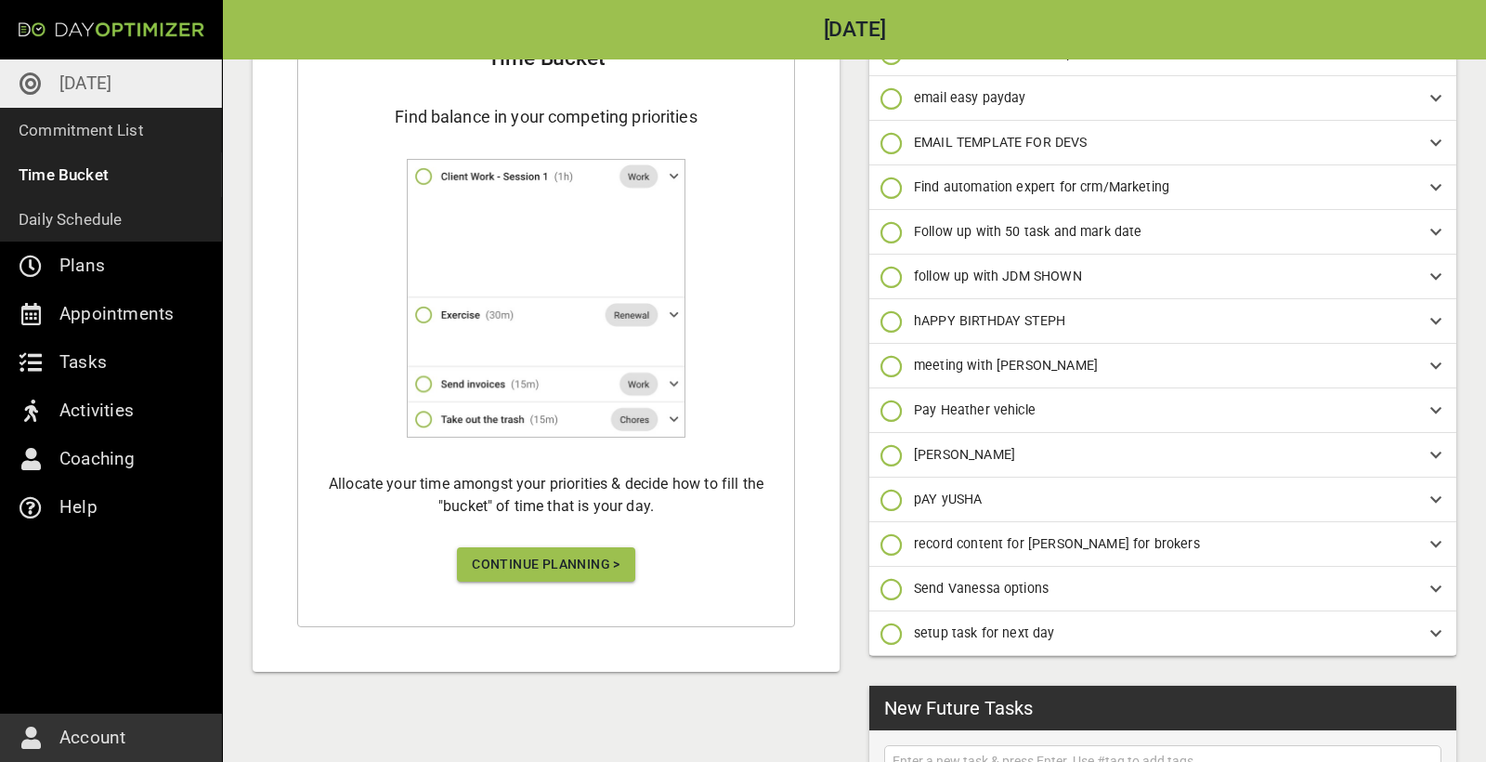
scroll to position [471, 0]
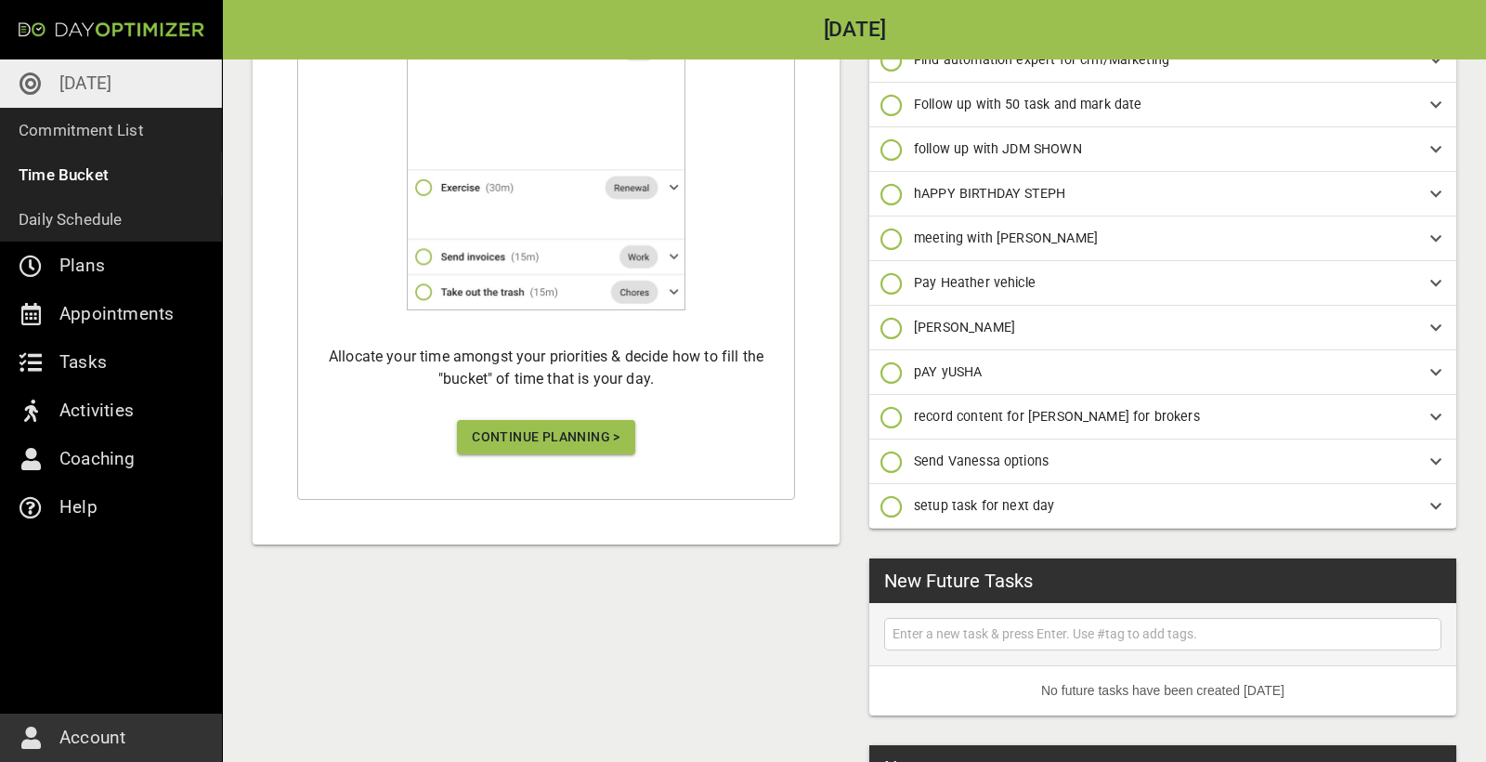
click at [549, 450] on button "Continue Planning >" at bounding box center [546, 437] width 178 height 34
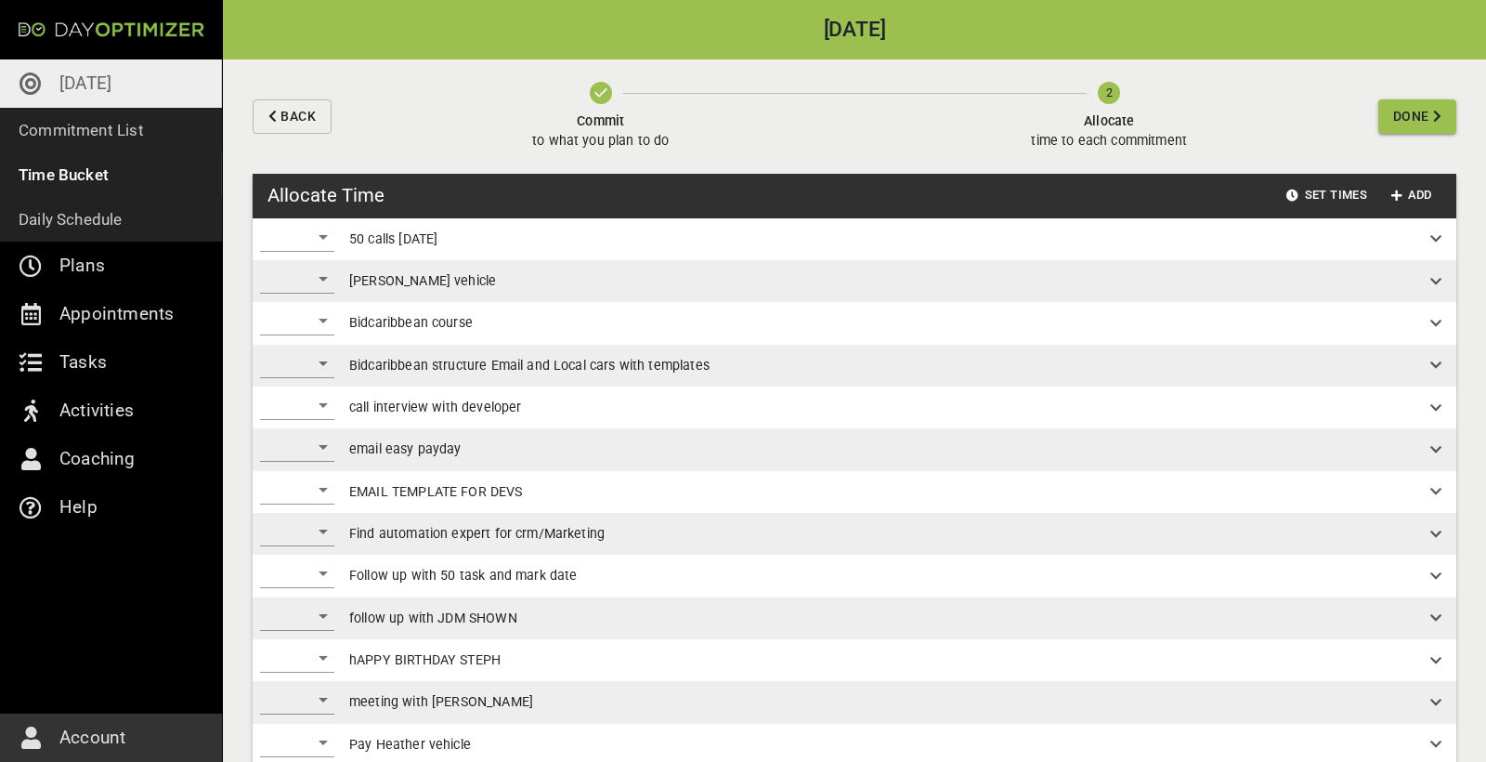
click at [328, 239] on div "​" at bounding box center [297, 237] width 74 height 30
